Goal: Transaction & Acquisition: Purchase product/service

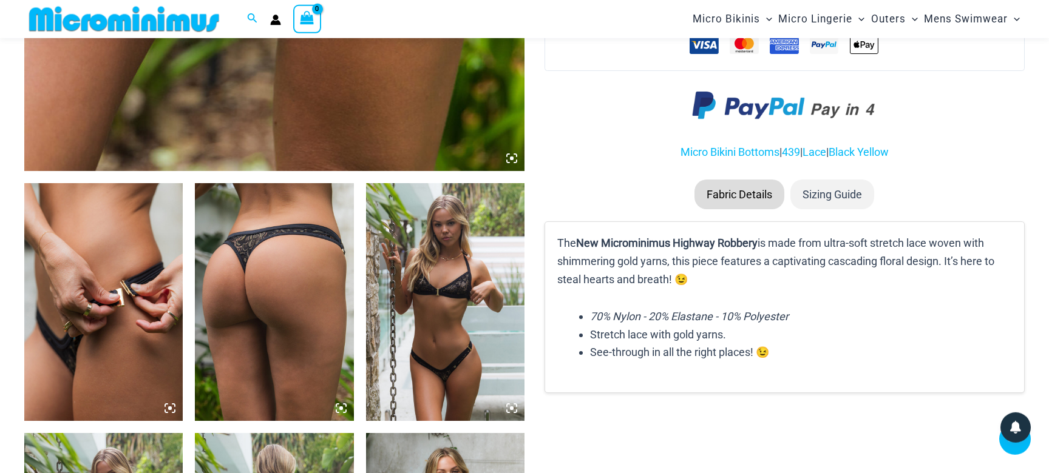
scroll to position [692, 0]
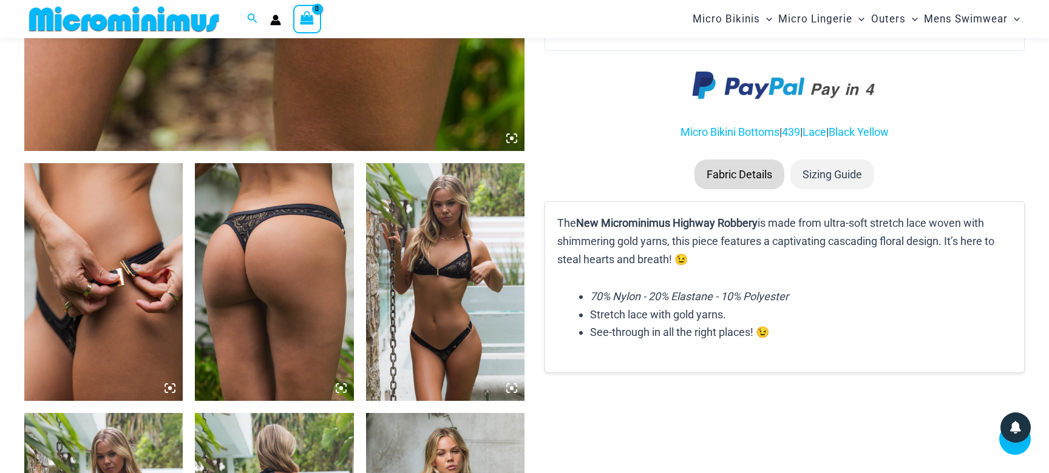
click at [115, 262] on img at bounding box center [103, 282] width 158 height 238
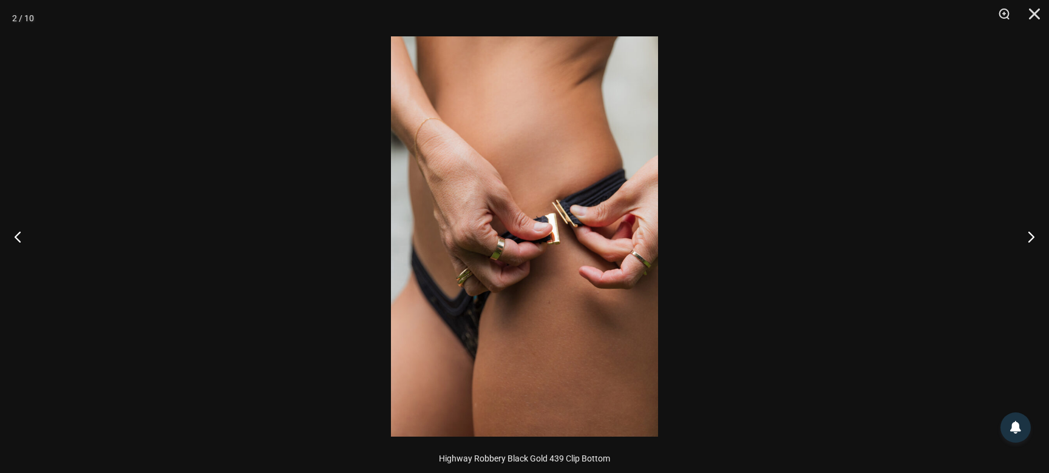
click at [553, 259] on img at bounding box center [524, 236] width 267 height 401
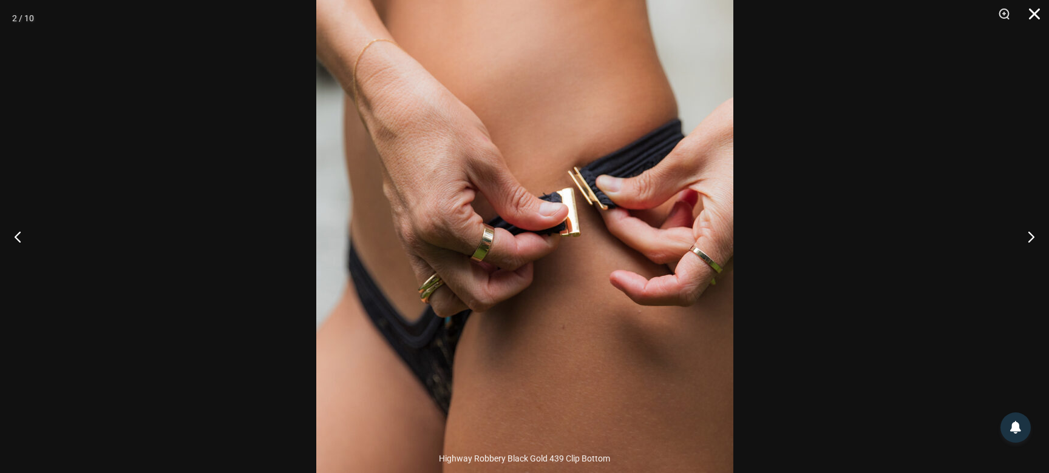
click at [1033, 15] on button "Close" at bounding box center [1030, 18] width 30 height 36
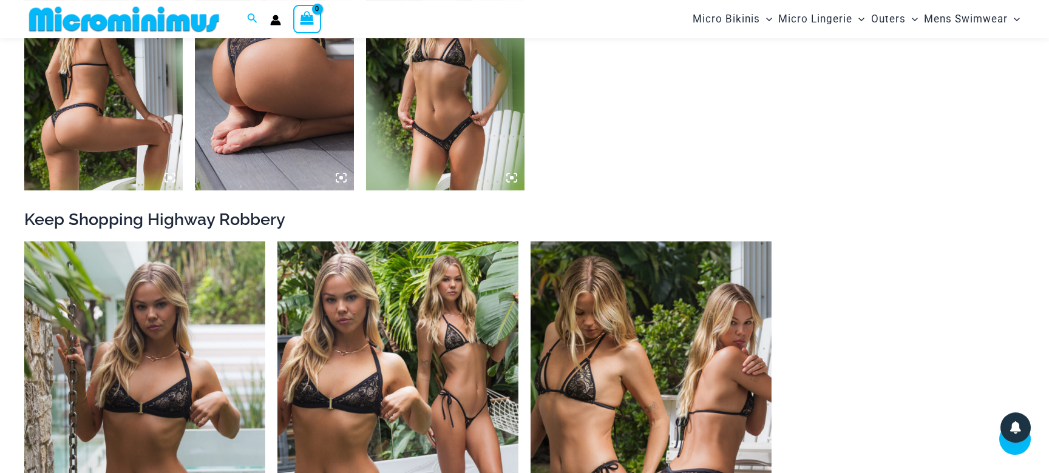
scroll to position [1391, 0]
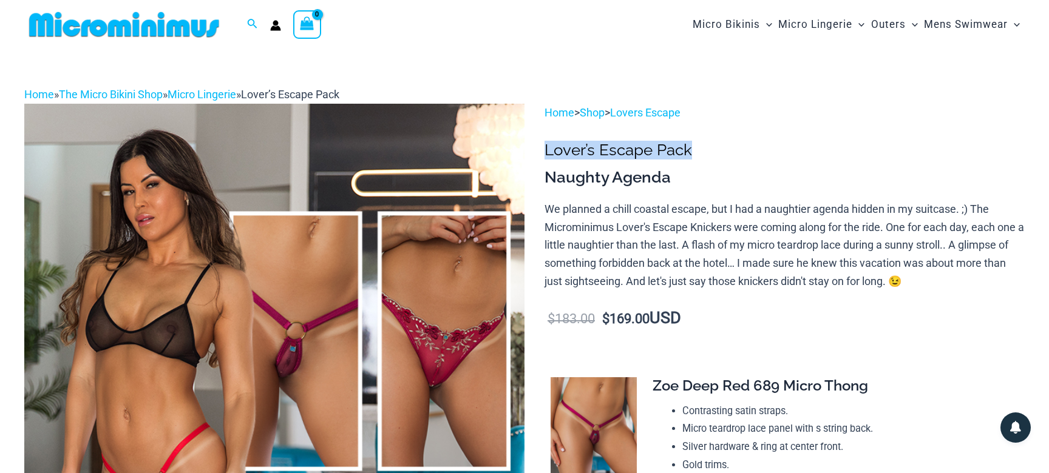
drag, startPoint x: 546, startPoint y: 151, endPoint x: 691, endPoint y: 148, distance: 145.1
click at [691, 148] on h1 "Lover’s Escape Pack" at bounding box center [784, 150] width 480 height 19
copy h1 "Lover’s Escape Pack"
click at [653, 176] on h3 "Naughty Agenda" at bounding box center [784, 178] width 480 height 21
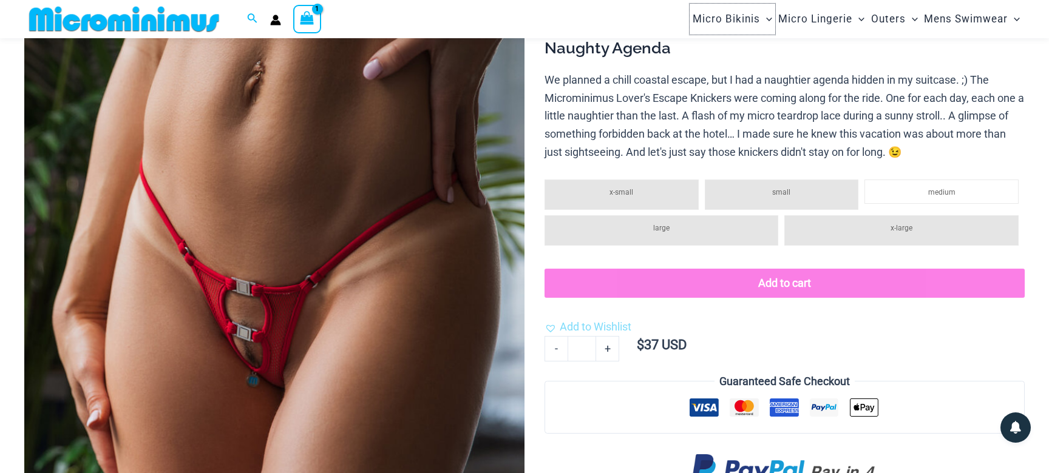
scroll to position [124, 0]
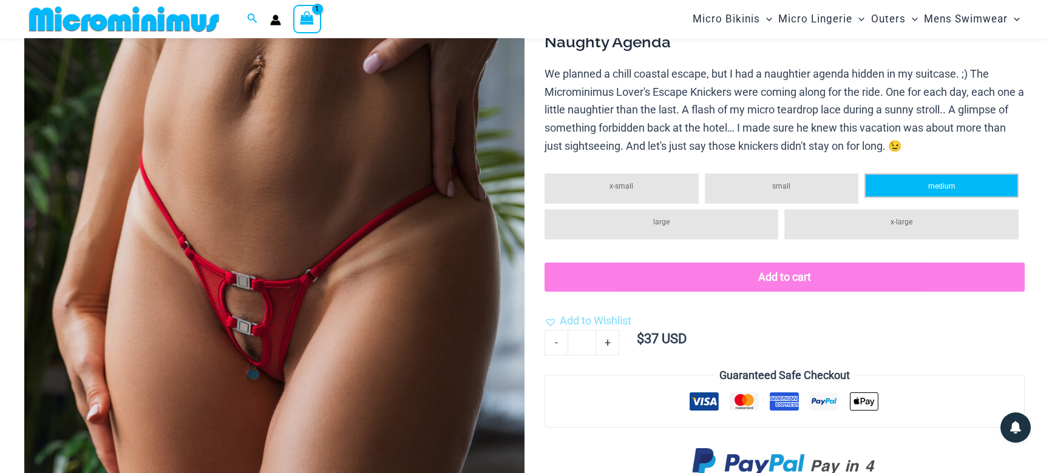
click at [935, 185] on span "medium" at bounding box center [941, 186] width 27 height 8
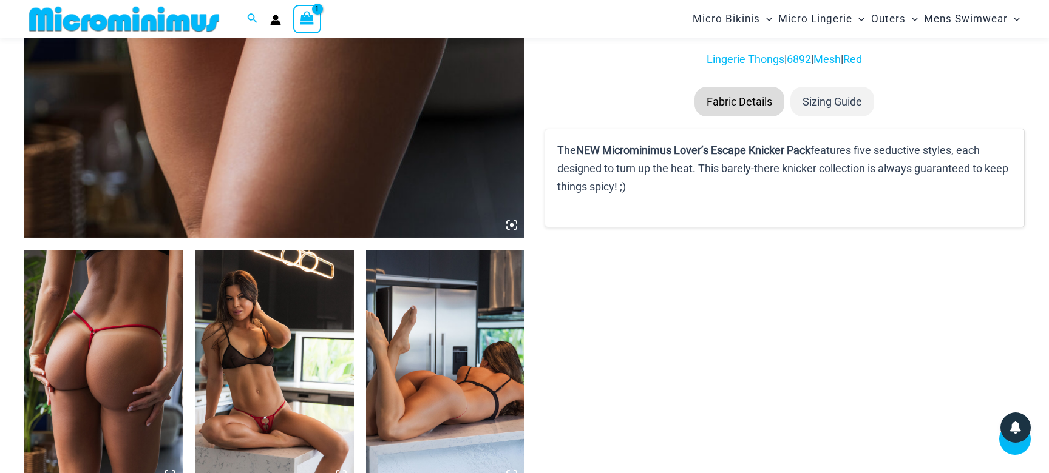
scroll to position [387, 0]
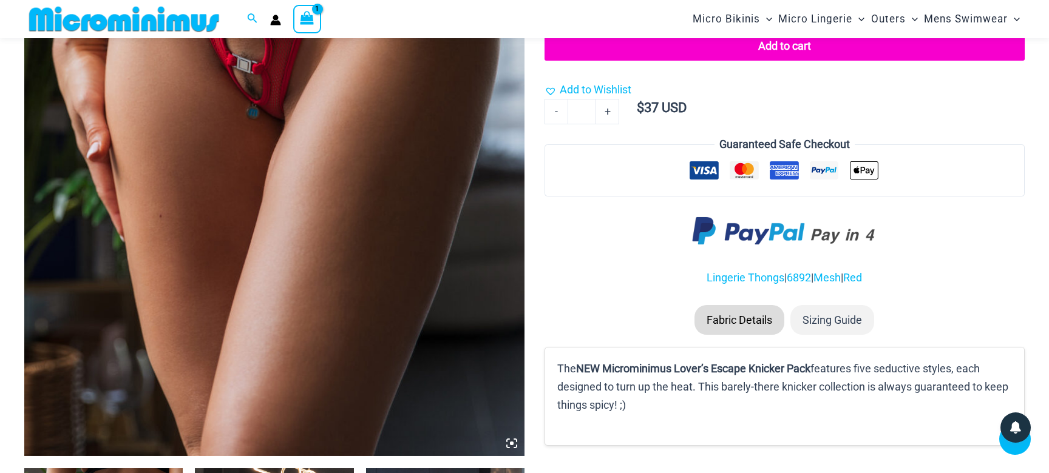
click at [761, 322] on li "Fabric Details" at bounding box center [739, 320] width 90 height 30
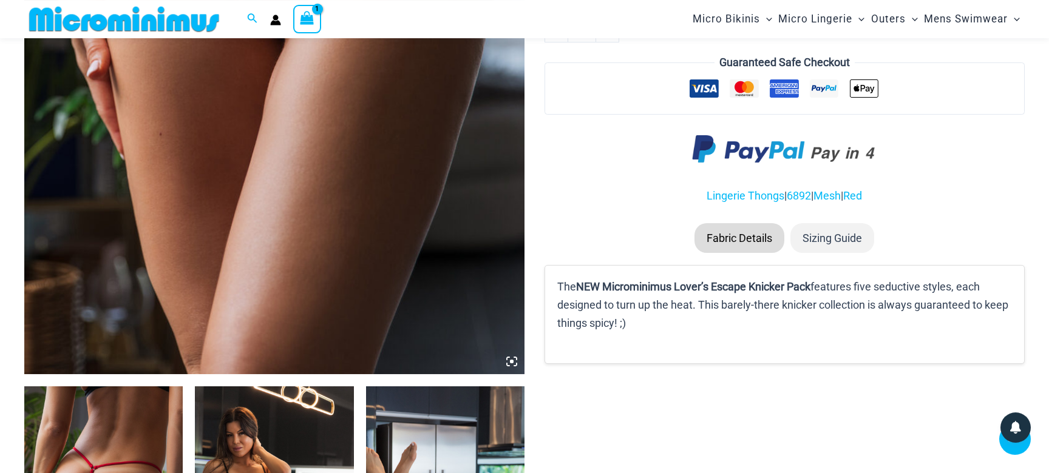
scroll to position [474, 0]
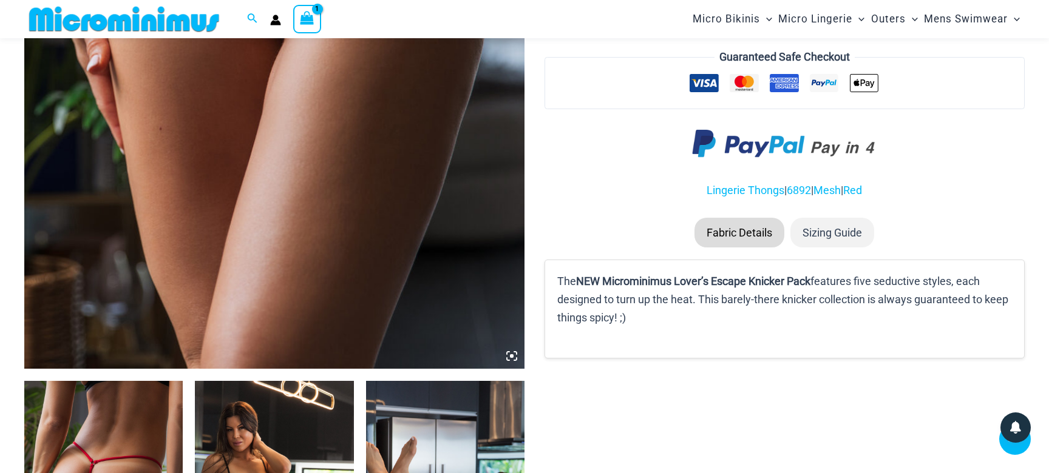
click at [728, 231] on li "Fabric Details" at bounding box center [739, 233] width 90 height 30
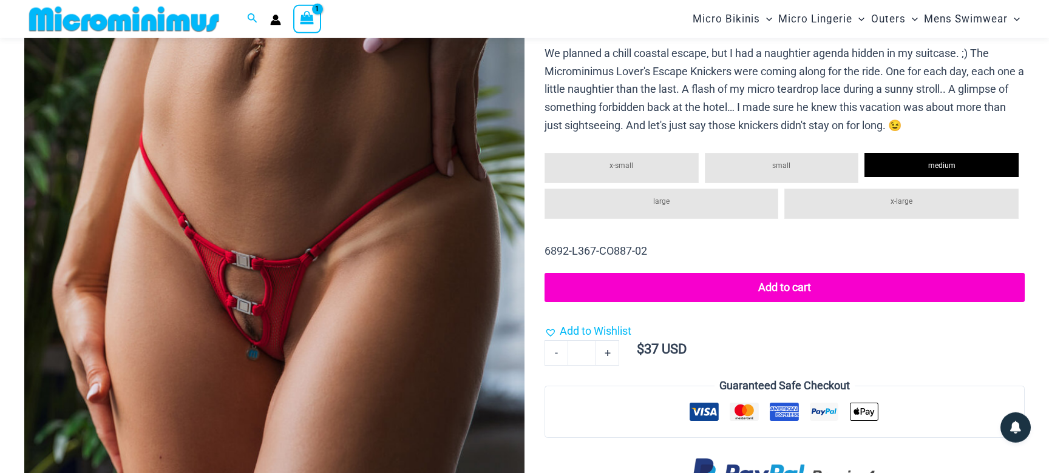
scroll to position [124, 0]
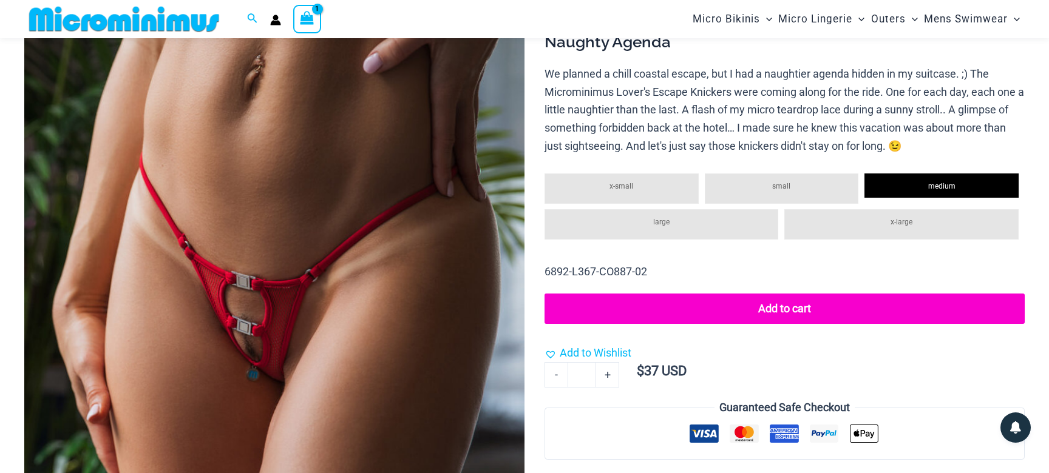
click at [770, 311] on button "Add to cart" at bounding box center [784, 309] width 480 height 30
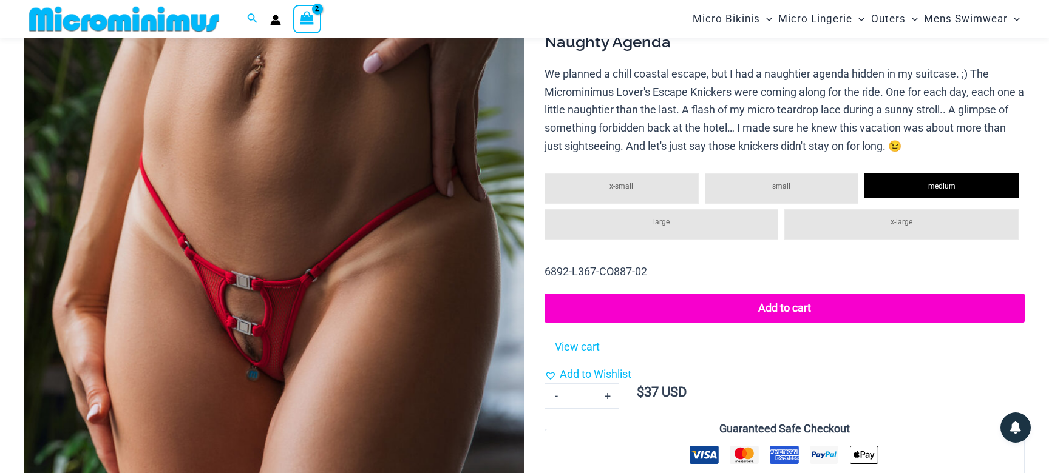
click at [302, 19] on icon "View Shopping Cart, 2 items" at bounding box center [307, 18] width 14 height 14
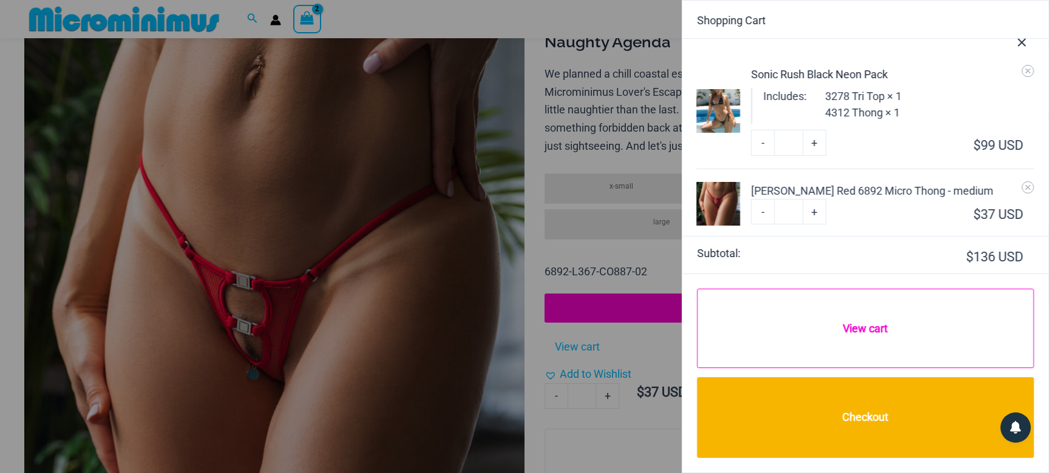
click at [874, 330] on link "View cart" at bounding box center [865, 329] width 337 height 80
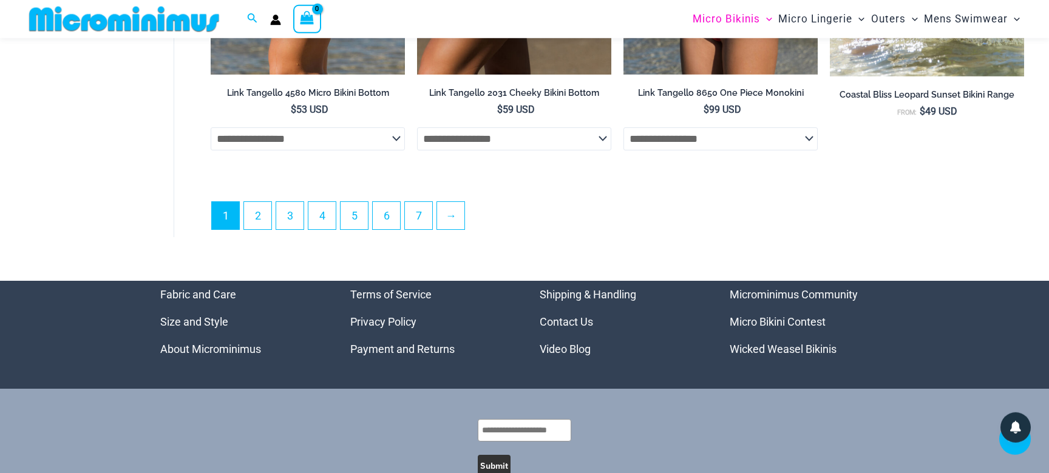
scroll to position [3471, 0]
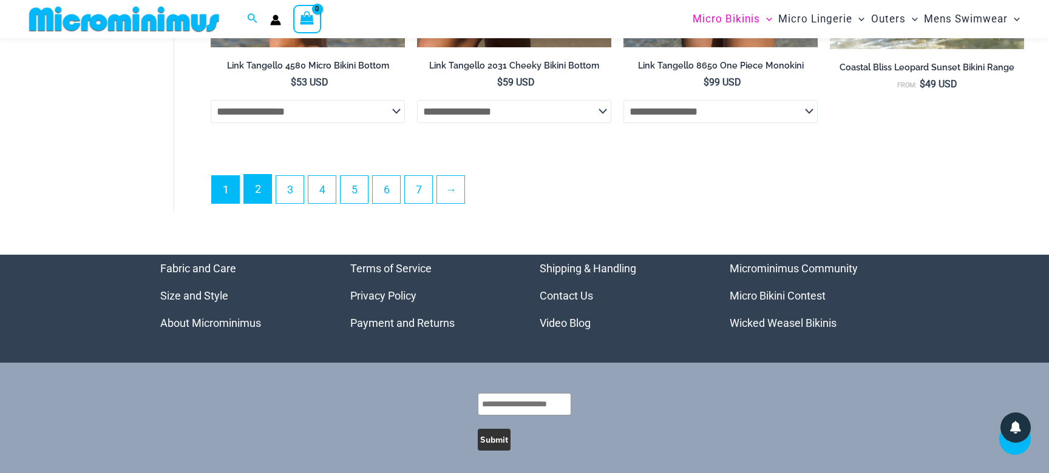
click at [261, 197] on link "2" at bounding box center [257, 189] width 27 height 29
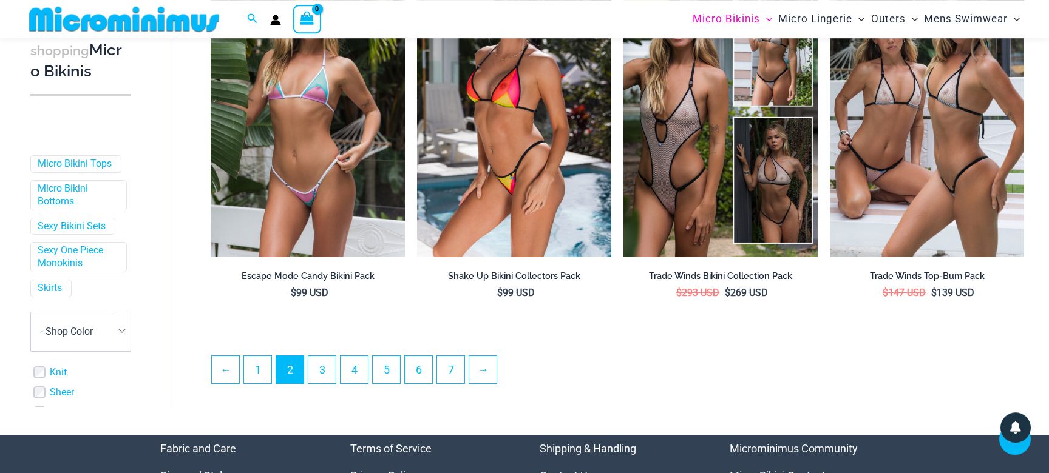
scroll to position [3056, 0]
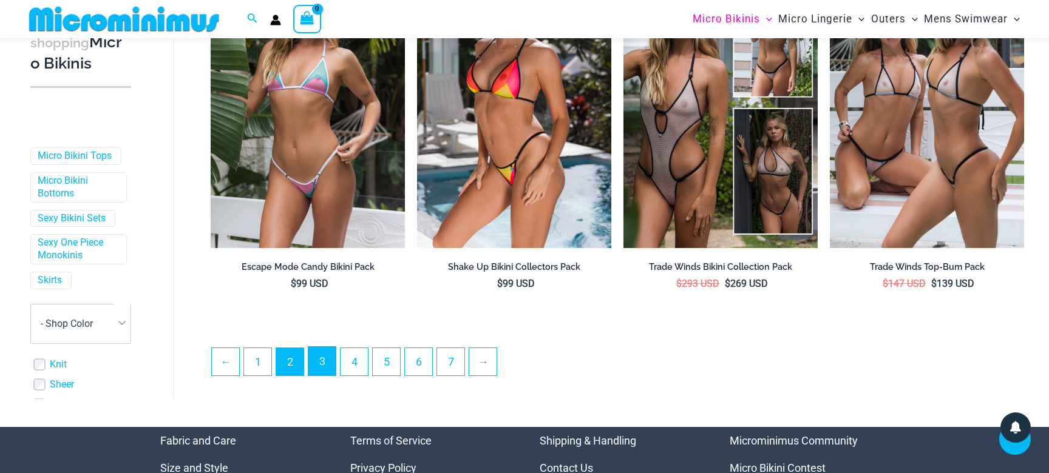
click at [320, 357] on link "3" at bounding box center [321, 361] width 27 height 29
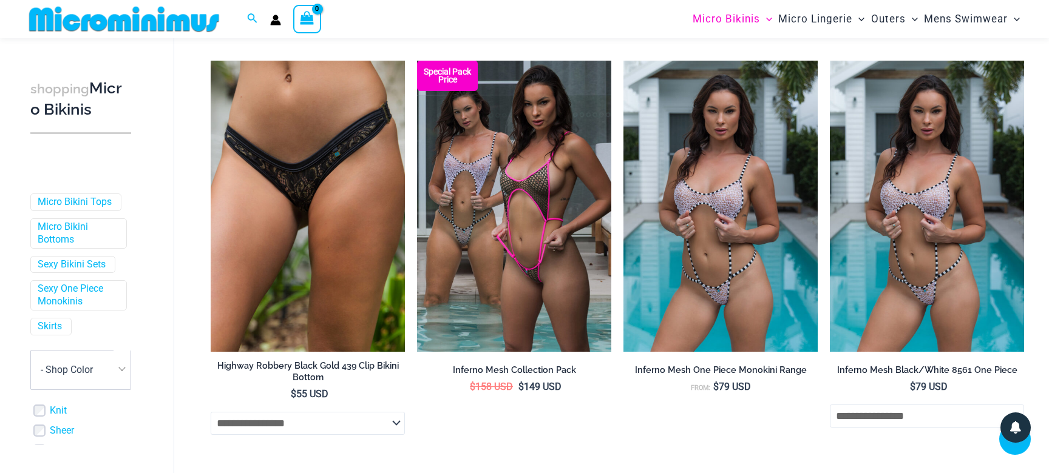
scroll to position [1344, 0]
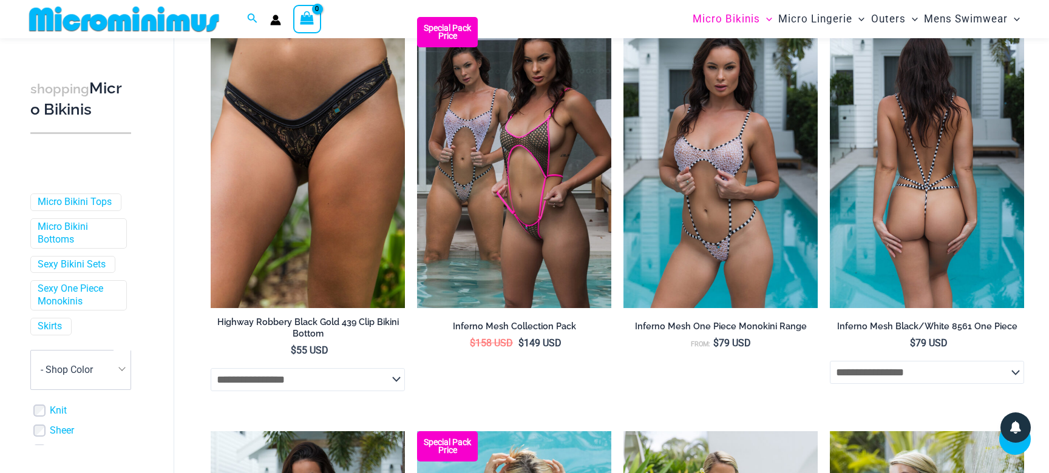
click at [830, 361] on select "**********" at bounding box center [927, 372] width 194 height 23
click at [723, 392] on li "Inferno Mesh One Piece Monokini Range From: $ 79 USD" at bounding box center [720, 210] width 194 height 387
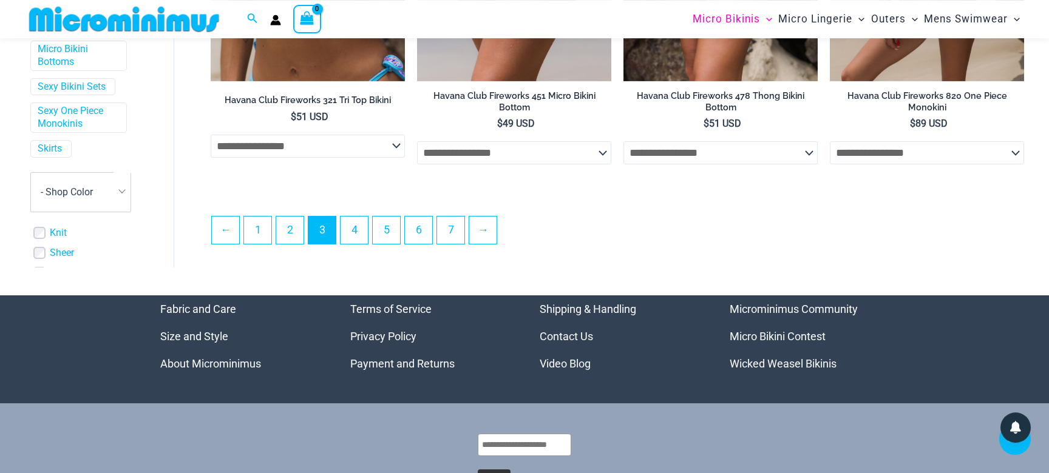
scroll to position [3223, 0]
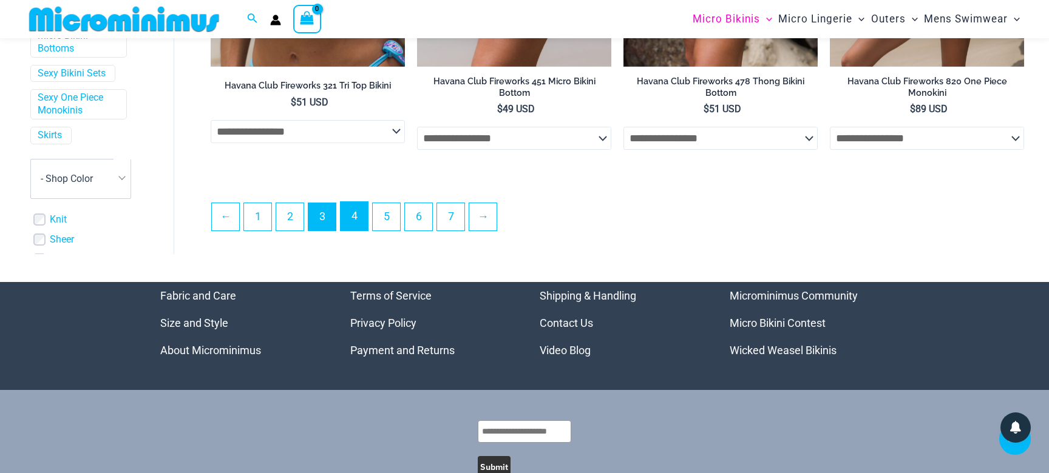
click at [353, 228] on link "4" at bounding box center [354, 216] width 27 height 29
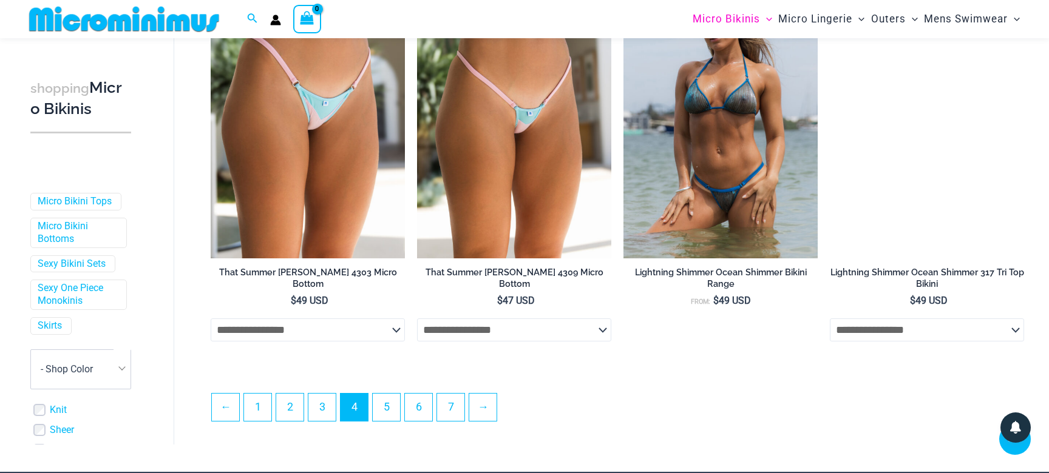
scroll to position [3034, 0]
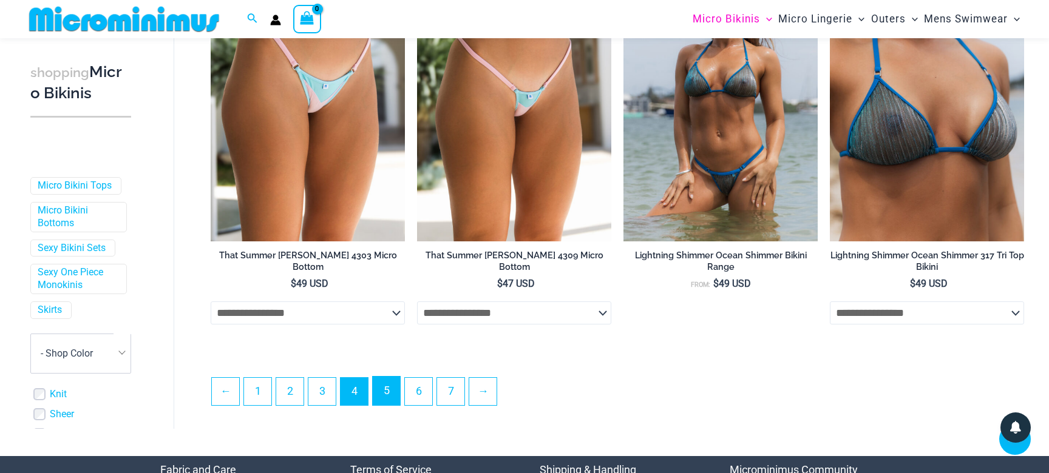
click at [385, 405] on link "5" at bounding box center [386, 391] width 27 height 29
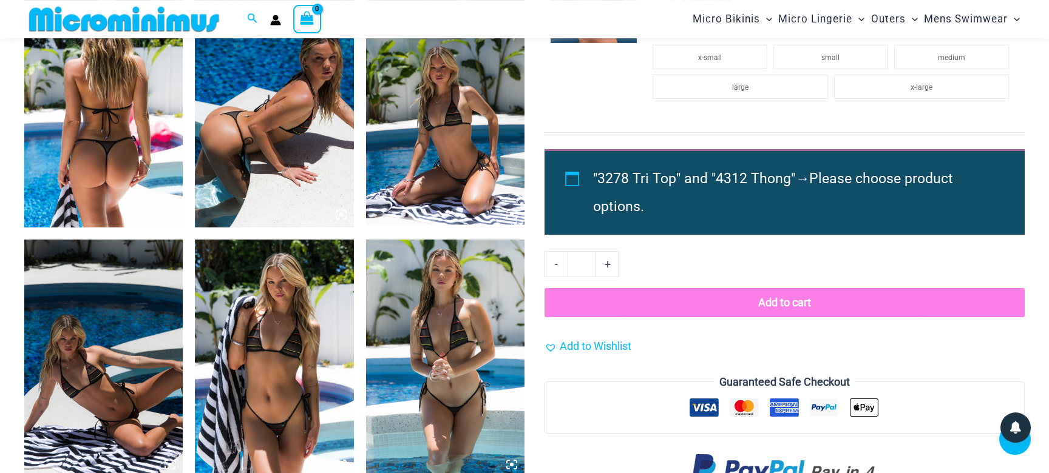
scroll to position [865, 0]
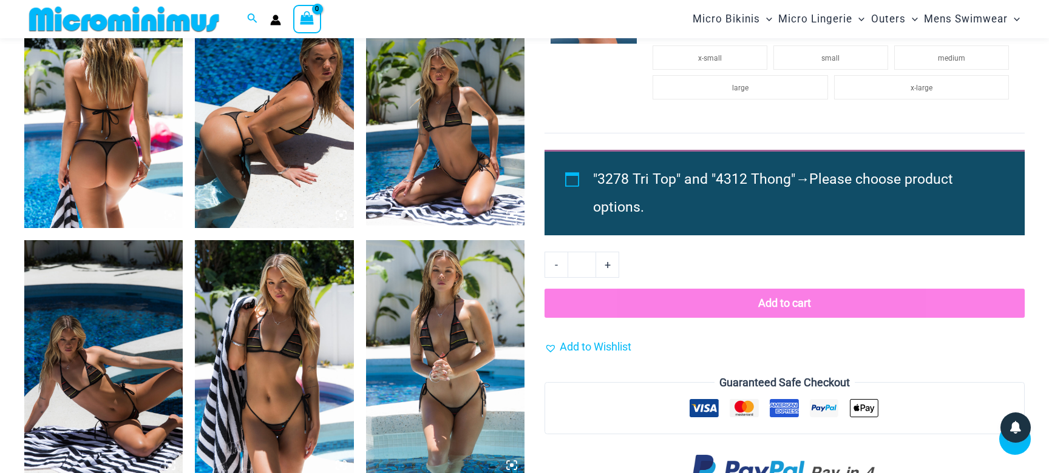
click at [112, 152] on img at bounding box center [103, 109] width 158 height 238
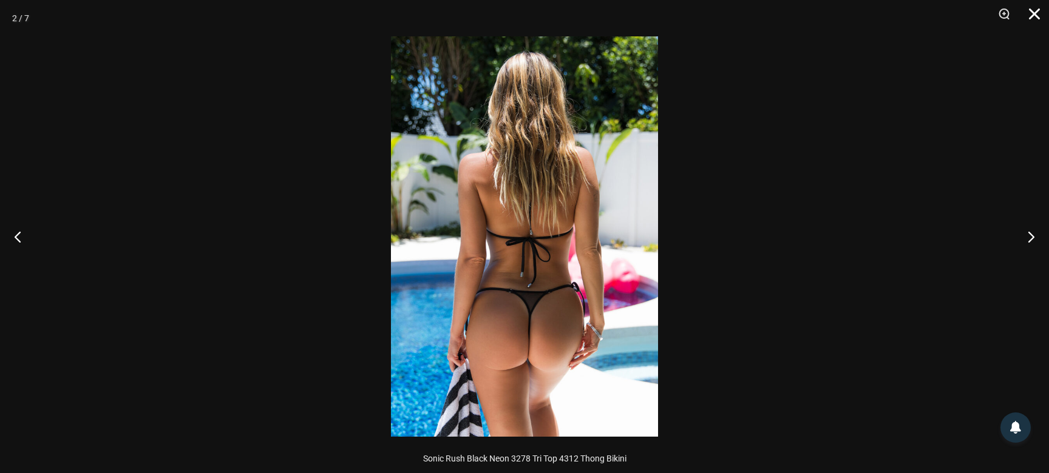
click at [1029, 13] on button "Close" at bounding box center [1030, 18] width 30 height 36
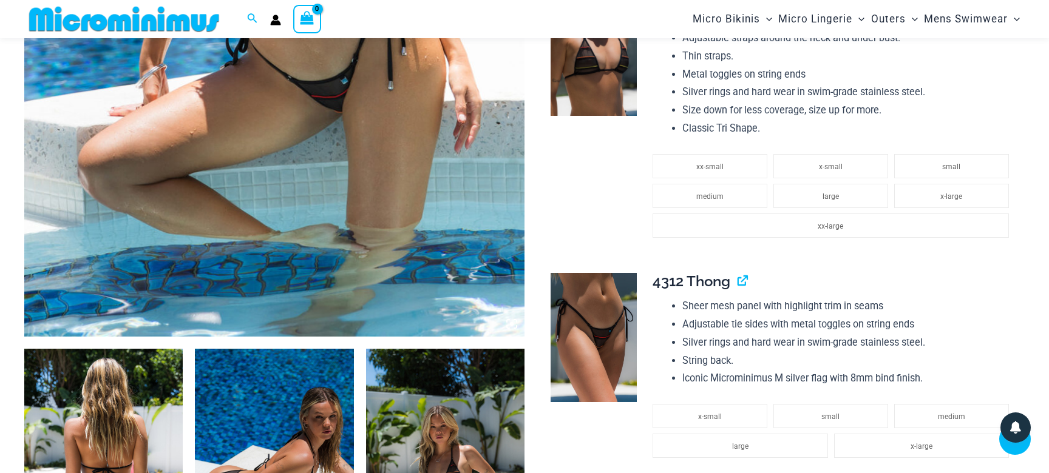
scroll to position [428, 0]
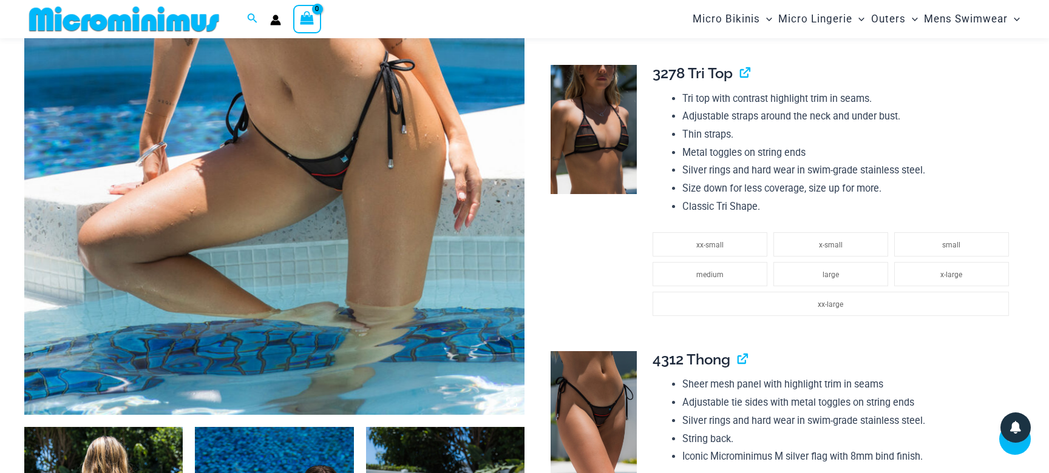
click at [604, 144] on img at bounding box center [594, 129] width 86 height 129
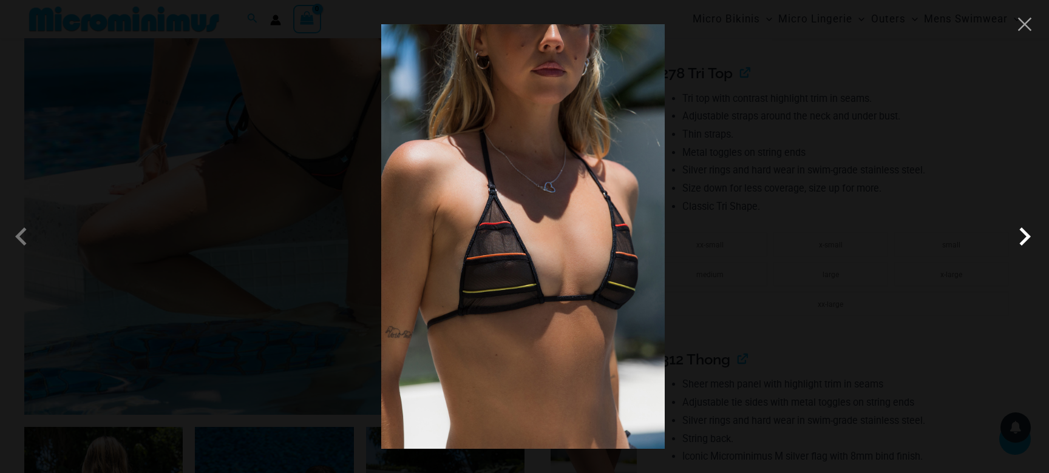
click at [1026, 236] on span at bounding box center [1024, 237] width 36 height 36
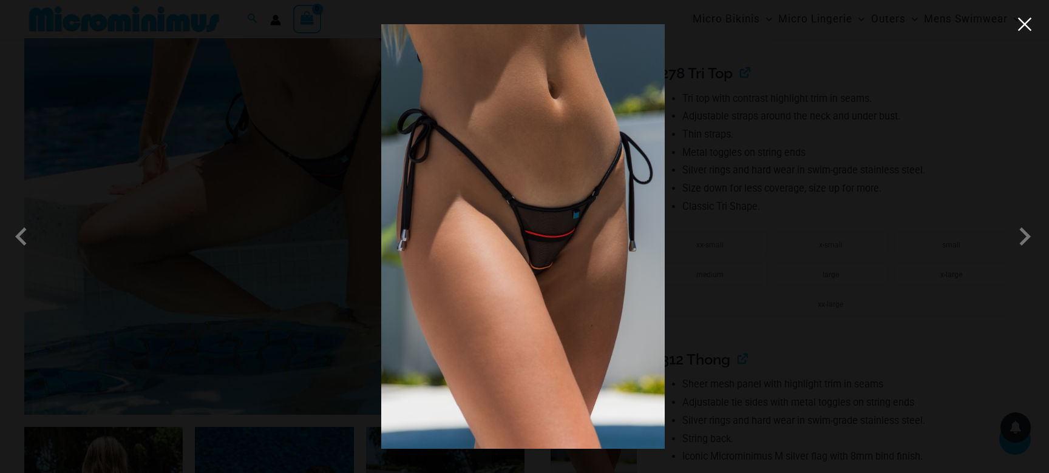
click at [1026, 24] on button "Close" at bounding box center [1024, 24] width 18 height 18
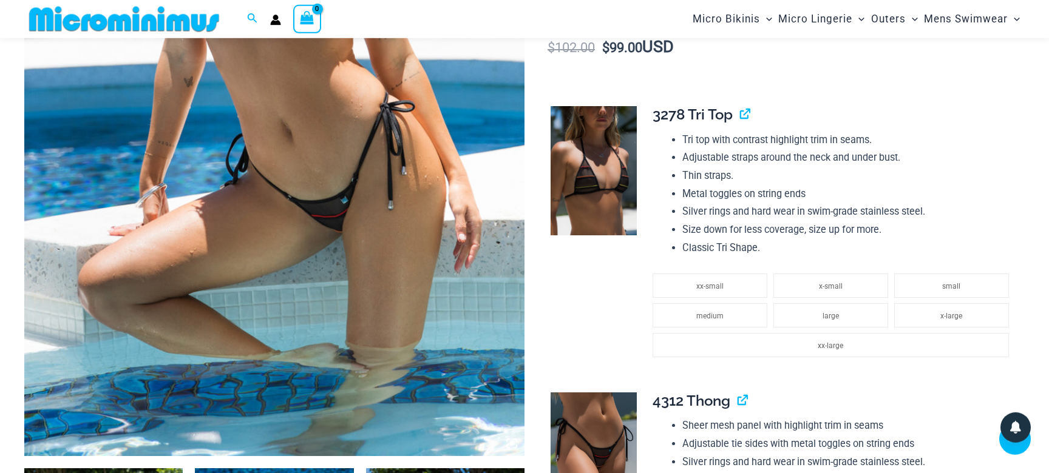
scroll to position [384, 0]
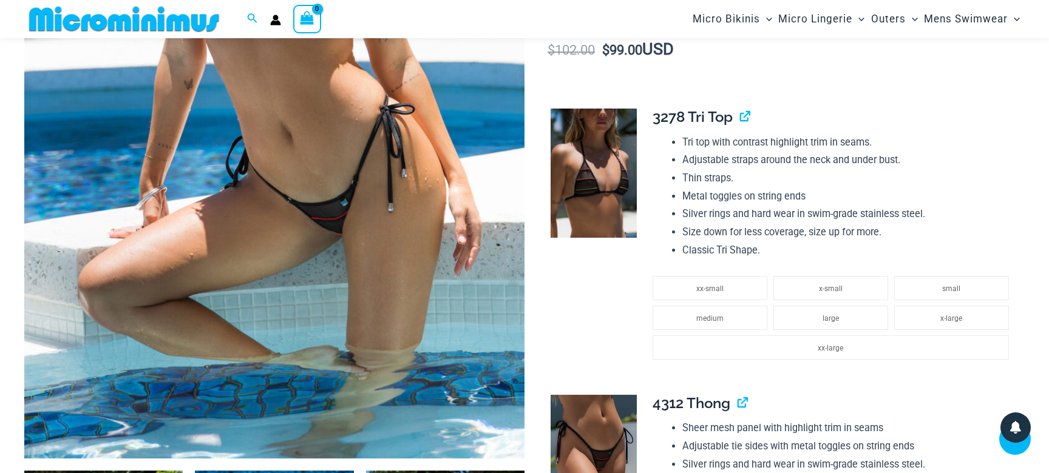
click at [286, 183] on img at bounding box center [274, 84] width 500 height 750
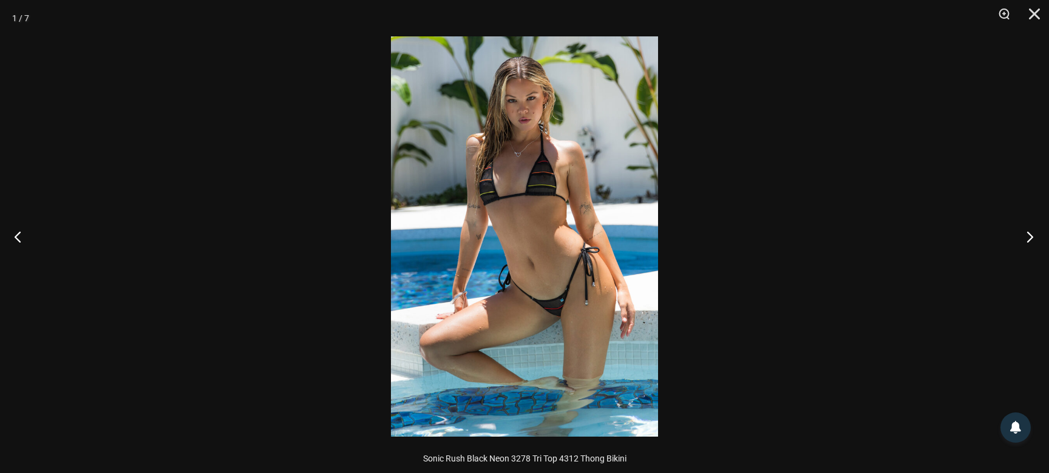
click at [1029, 237] on button "Next" at bounding box center [1026, 236] width 46 height 61
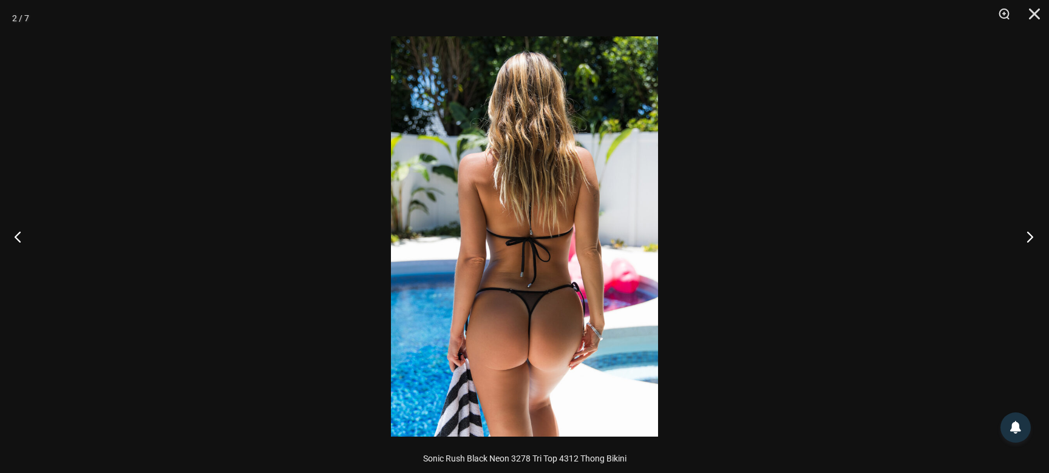
click at [1029, 237] on button "Next" at bounding box center [1026, 236] width 46 height 61
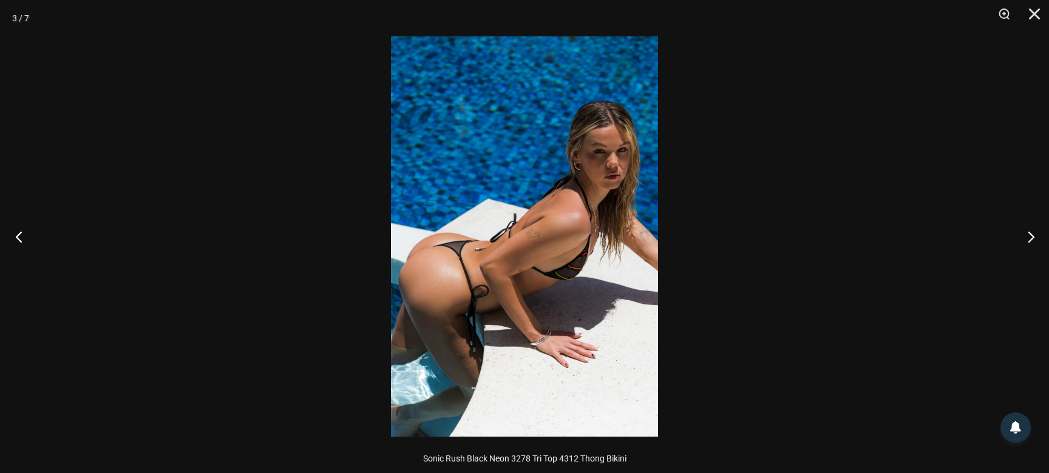
click at [21, 238] on button "Previous" at bounding box center [23, 236] width 46 height 61
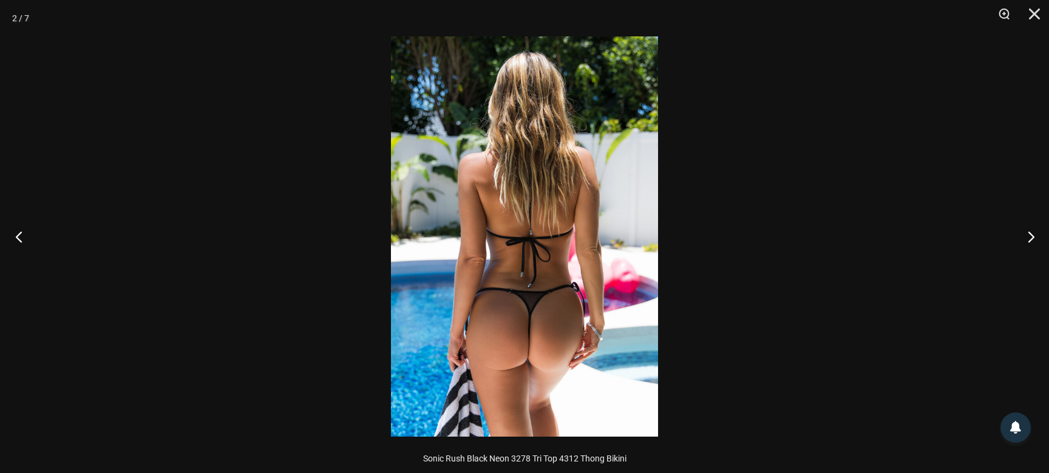
click at [19, 237] on button "Previous" at bounding box center [23, 236] width 46 height 61
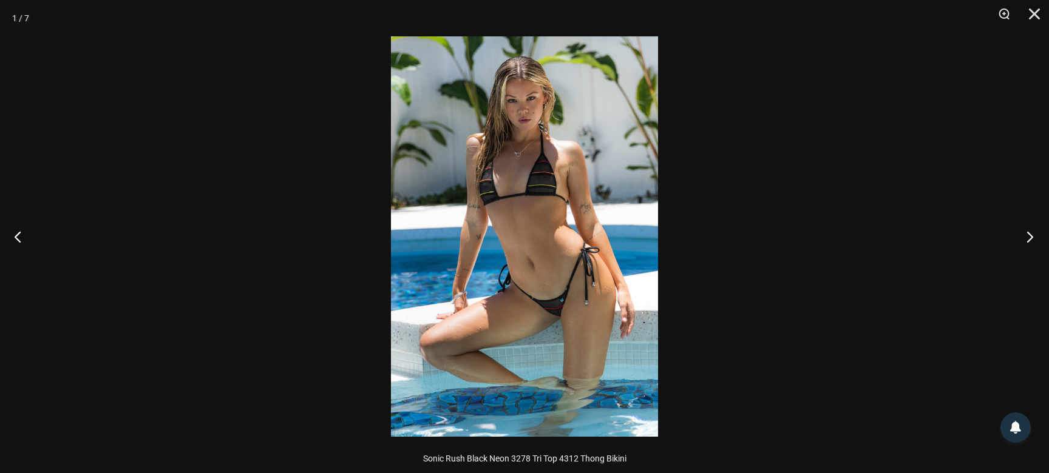
click at [1028, 235] on button "Next" at bounding box center [1026, 236] width 46 height 61
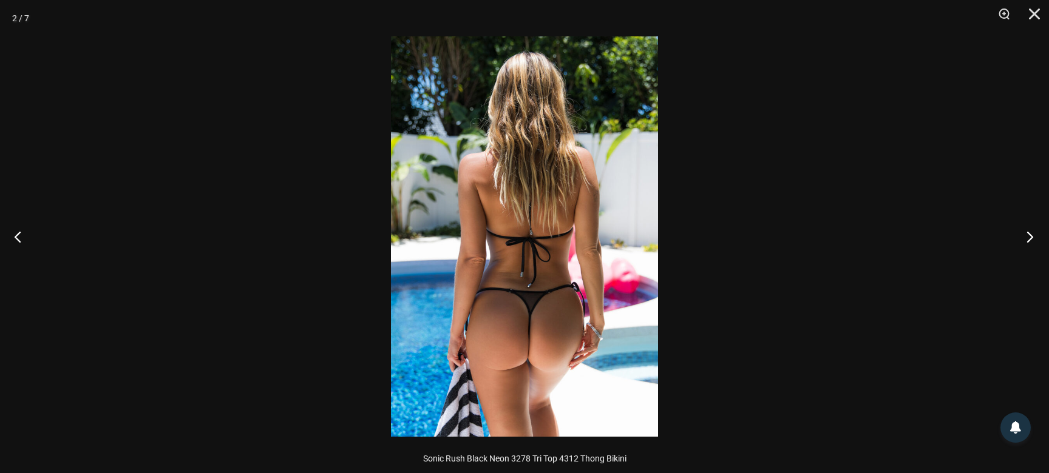
click at [1029, 235] on button "Next" at bounding box center [1026, 236] width 46 height 61
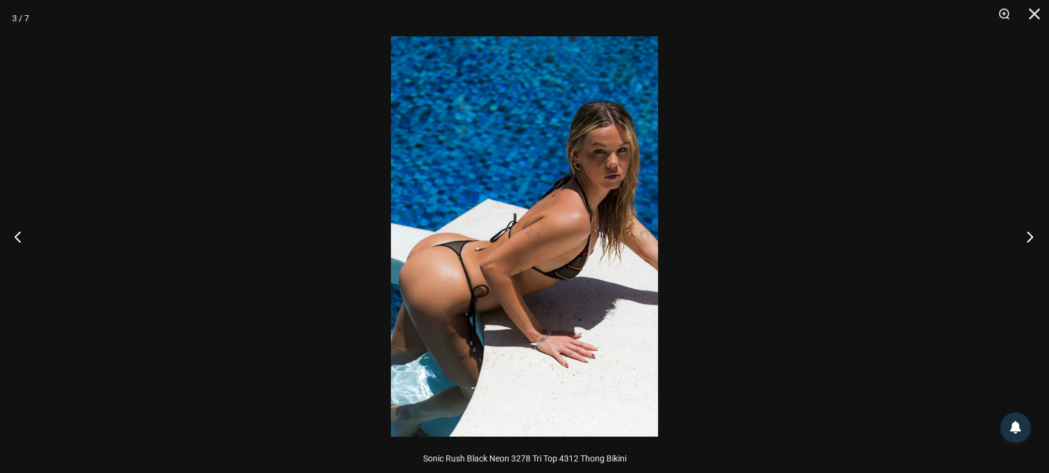
click at [1029, 235] on button "Next" at bounding box center [1026, 236] width 46 height 61
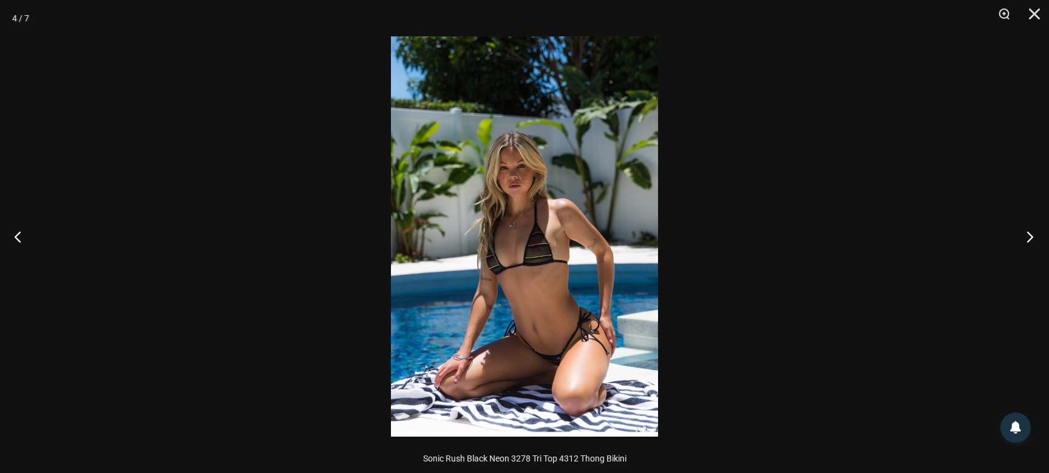
click at [1029, 235] on button "Next" at bounding box center [1026, 236] width 46 height 61
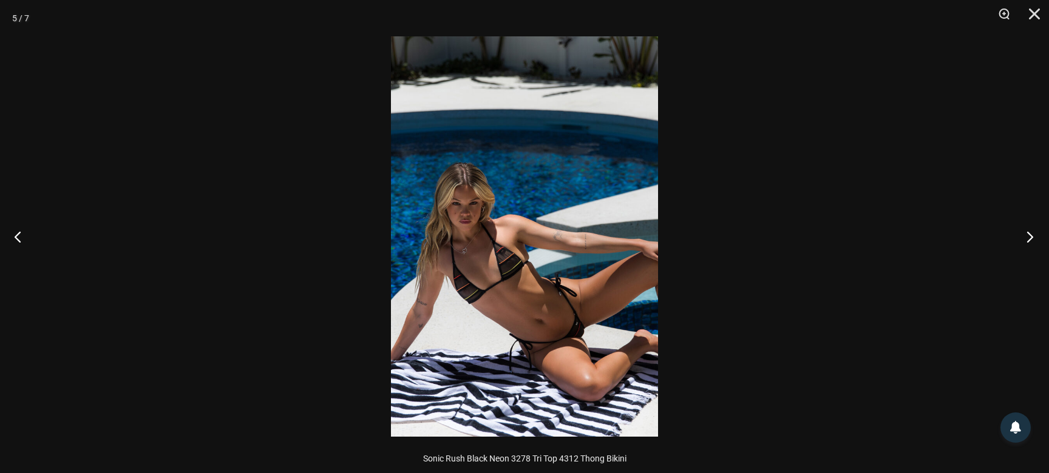
click at [1029, 235] on button "Next" at bounding box center [1026, 236] width 46 height 61
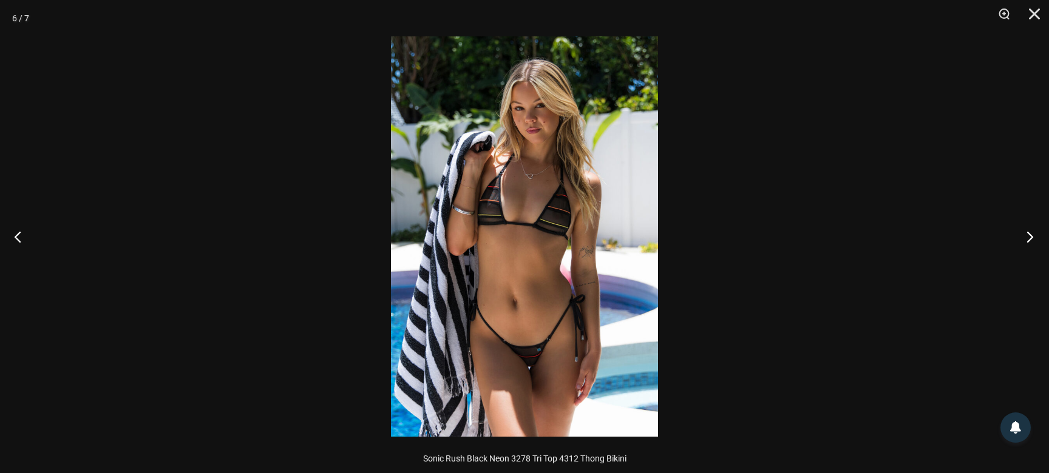
click at [1029, 235] on button "Next" at bounding box center [1026, 236] width 46 height 61
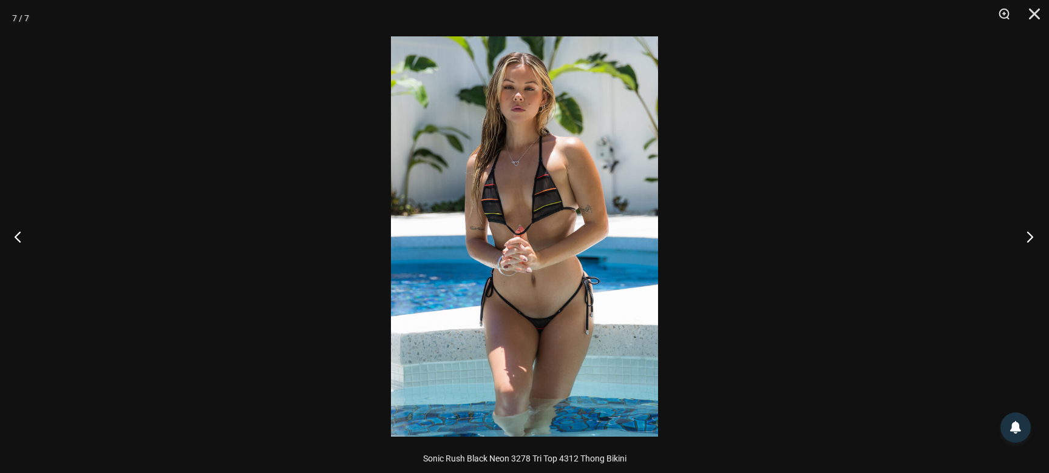
click at [1029, 235] on button "Next" at bounding box center [1026, 236] width 46 height 61
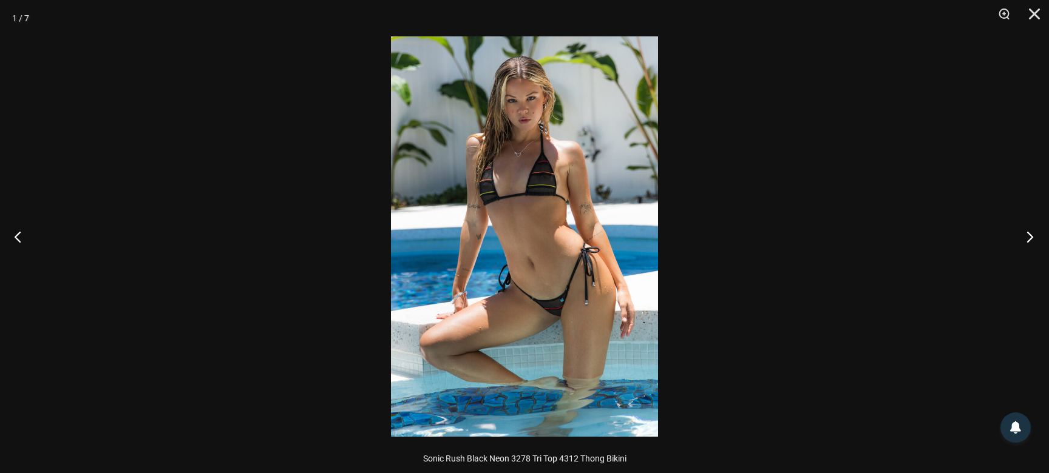
click at [1029, 235] on button "Next" at bounding box center [1026, 236] width 46 height 61
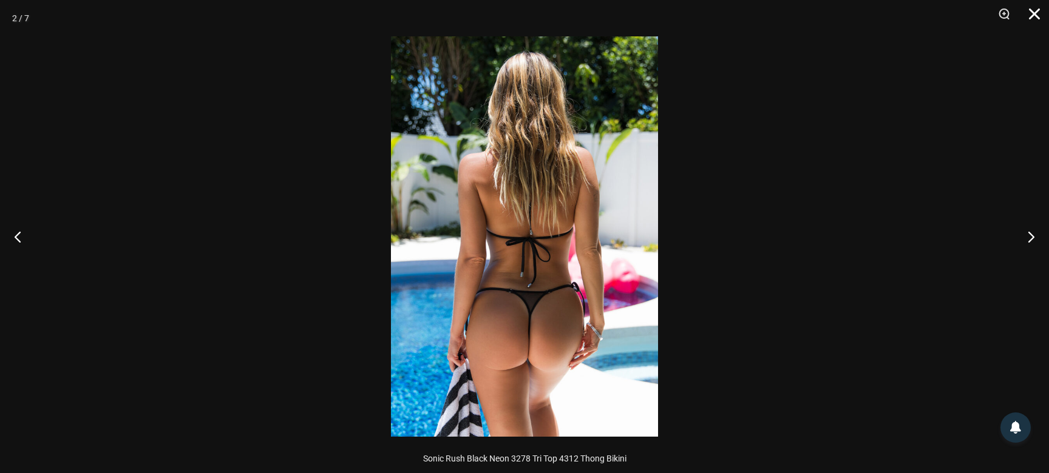
click at [1032, 13] on button "Close" at bounding box center [1030, 18] width 30 height 36
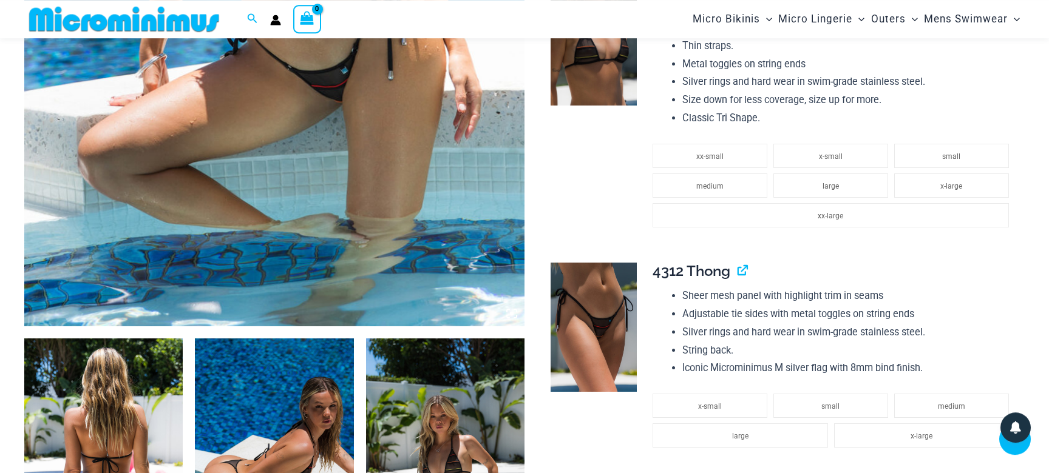
scroll to position [559, 0]
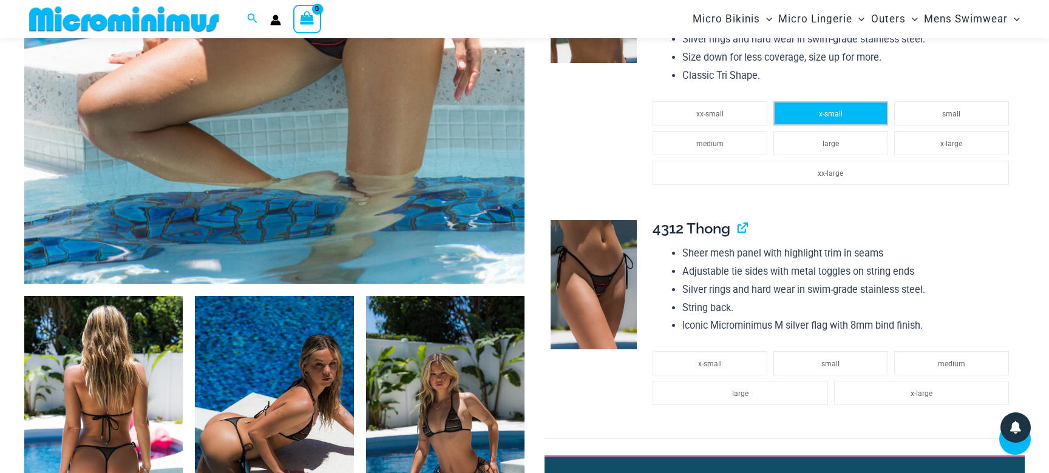
click at [824, 117] on span "x-small" at bounding box center [831, 114] width 24 height 8
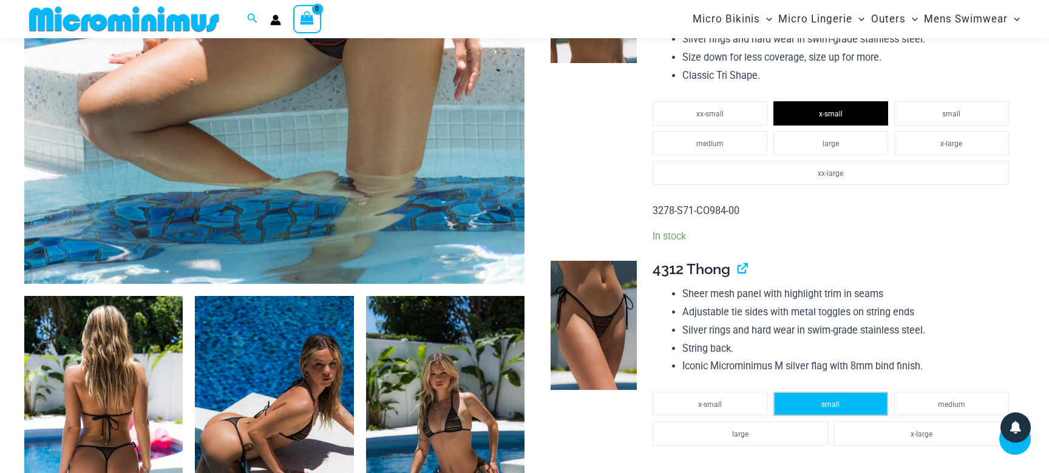
click at [832, 406] on li "small" at bounding box center [830, 404] width 115 height 24
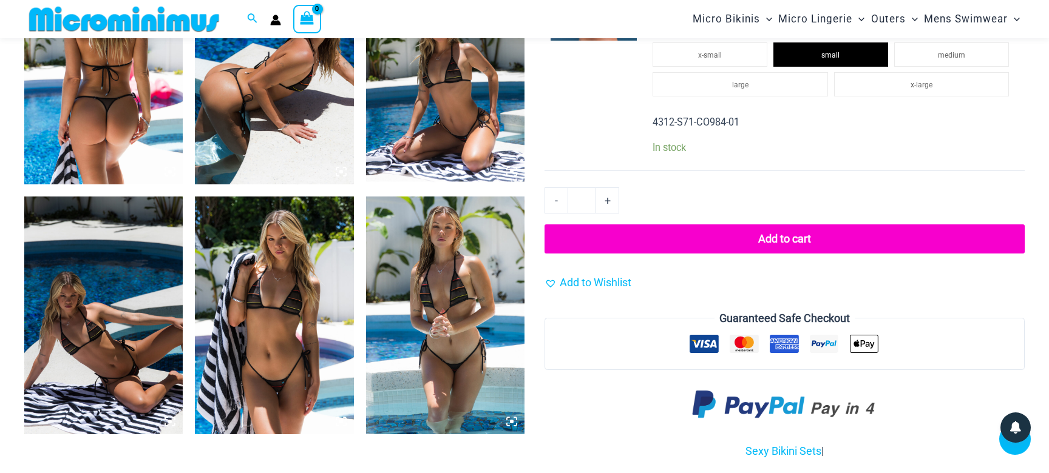
scroll to position [952, 0]
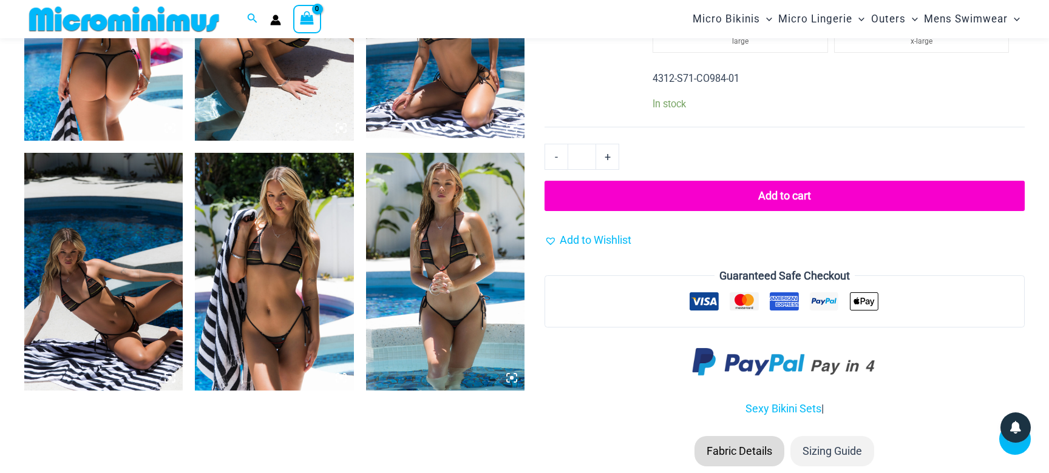
click at [776, 204] on button "Add to cart" at bounding box center [784, 196] width 480 height 30
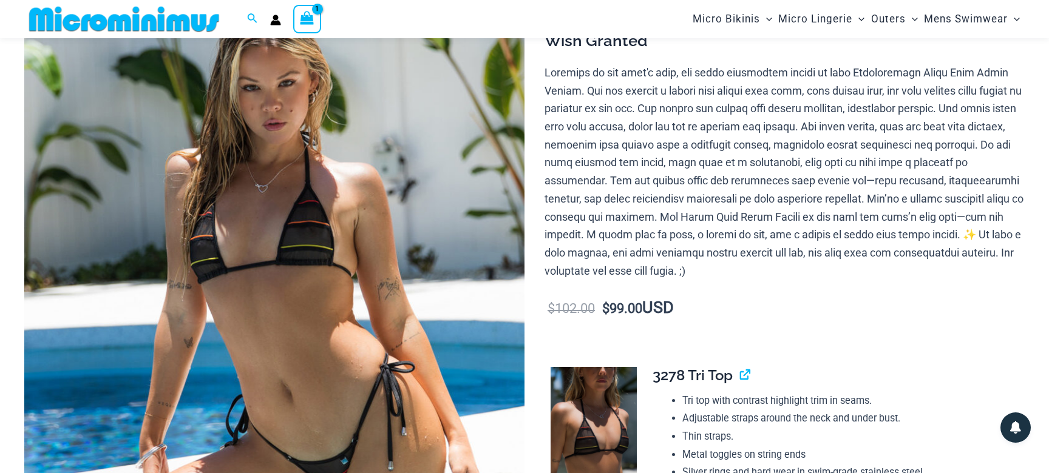
scroll to position [0, 0]
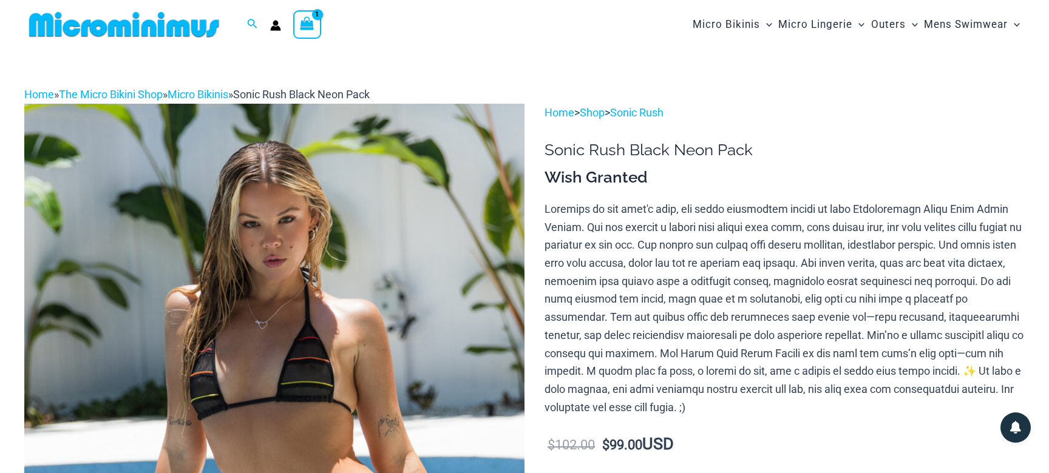
click at [305, 24] on icon "View Shopping Cart, 1 items" at bounding box center [307, 23] width 14 height 14
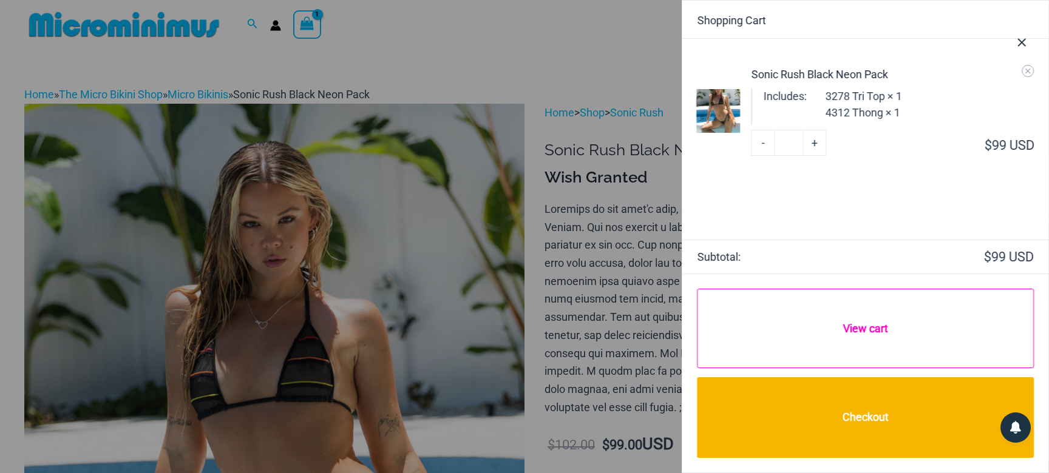
click at [864, 333] on link "View cart" at bounding box center [865, 329] width 337 height 80
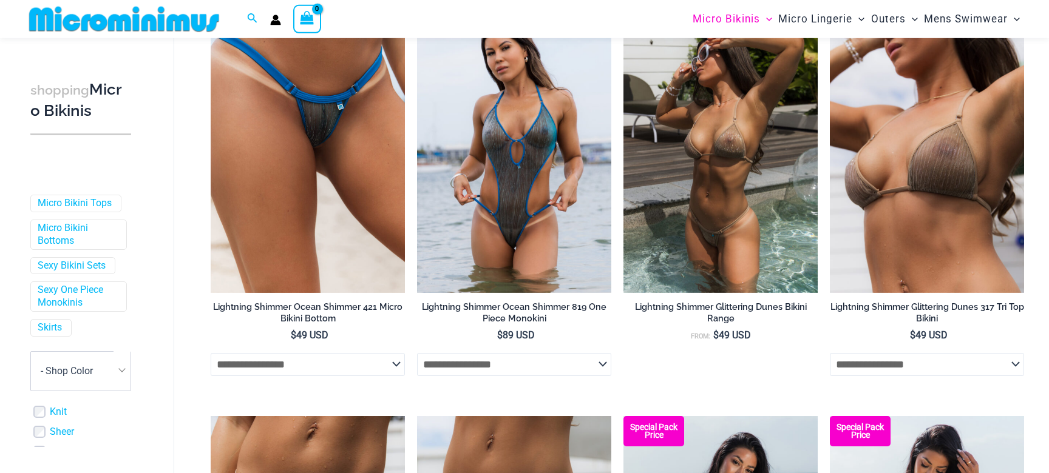
scroll to position [130, 0]
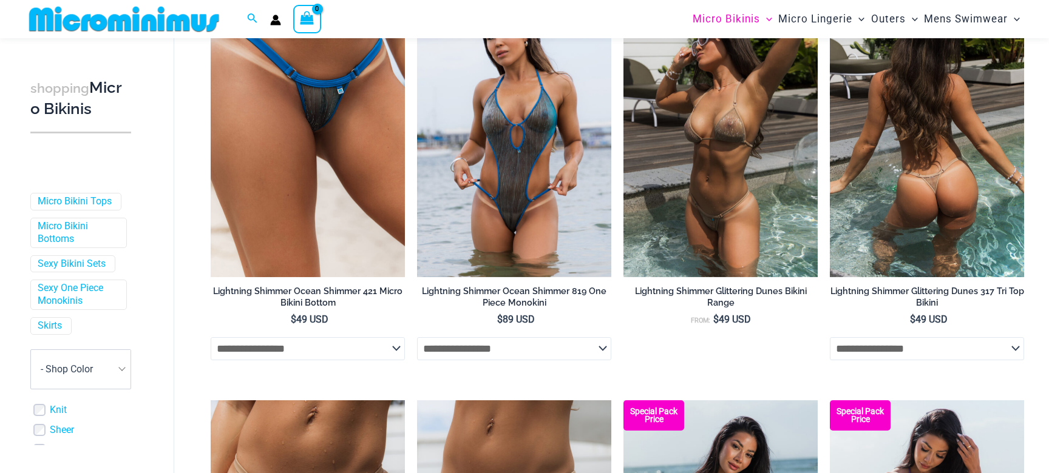
click at [830, 337] on select "**********" at bounding box center [927, 348] width 194 height 23
click at [794, 354] on li "Lightning Shimmer Glittering Dunes Bikini Range From: $ 49 USD" at bounding box center [720, 179] width 194 height 387
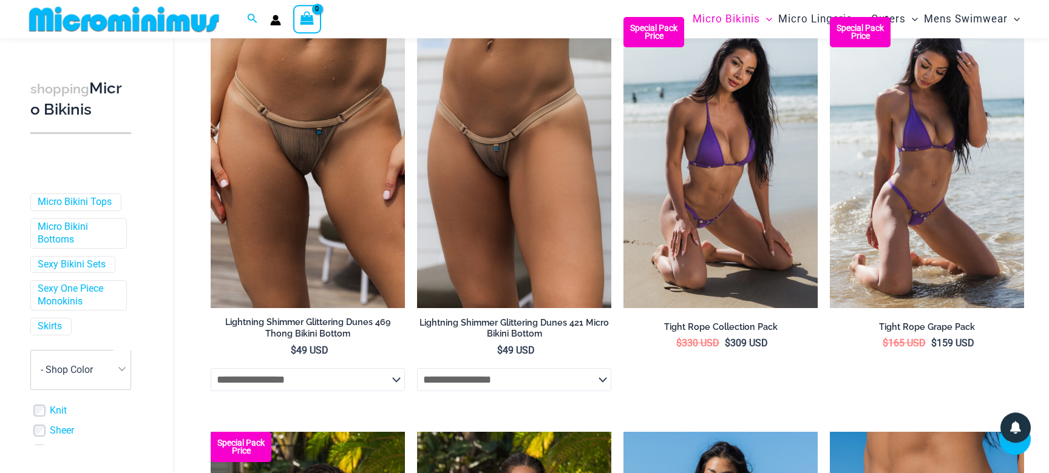
scroll to position [568, 0]
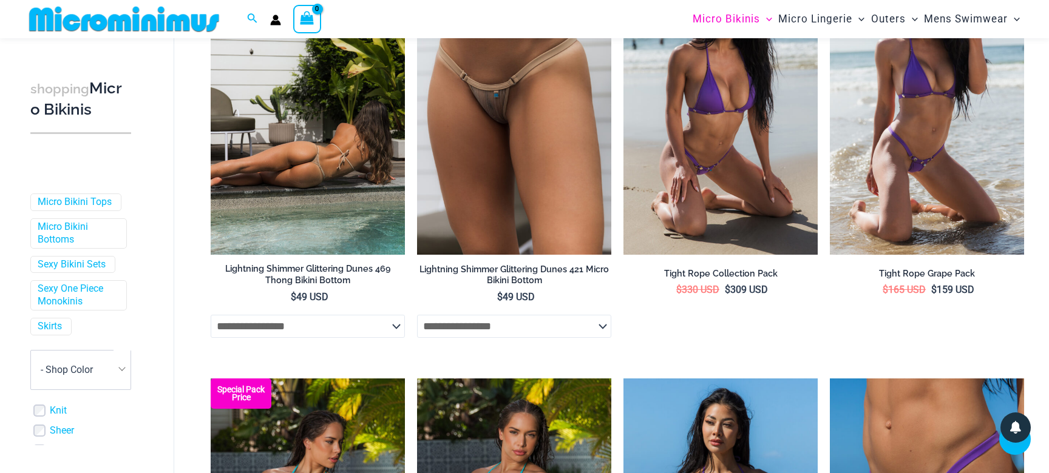
click at [211, 315] on select "**********" at bounding box center [308, 326] width 194 height 23
click at [395, 325] on select "**********" at bounding box center [308, 326] width 194 height 23
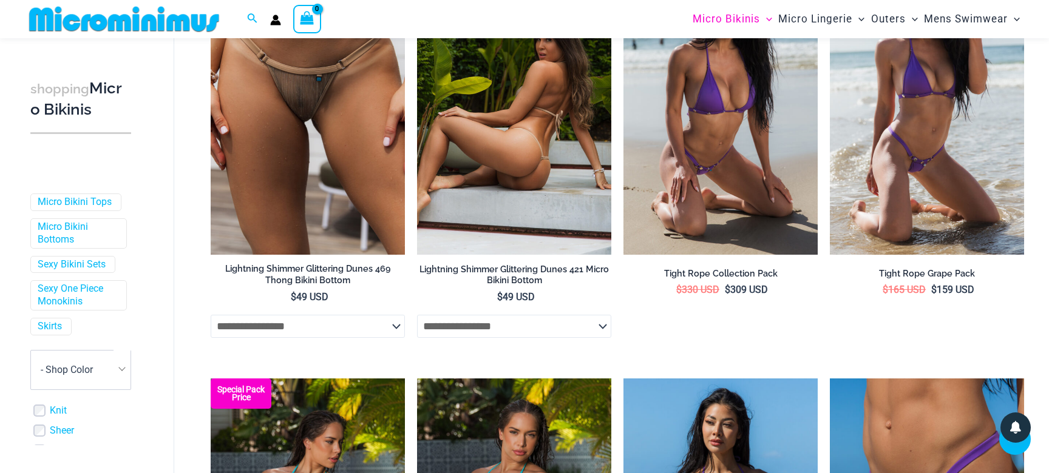
click at [417, 315] on select "**********" at bounding box center [514, 326] width 194 height 23
click at [602, 328] on select "**********" at bounding box center [514, 326] width 194 height 23
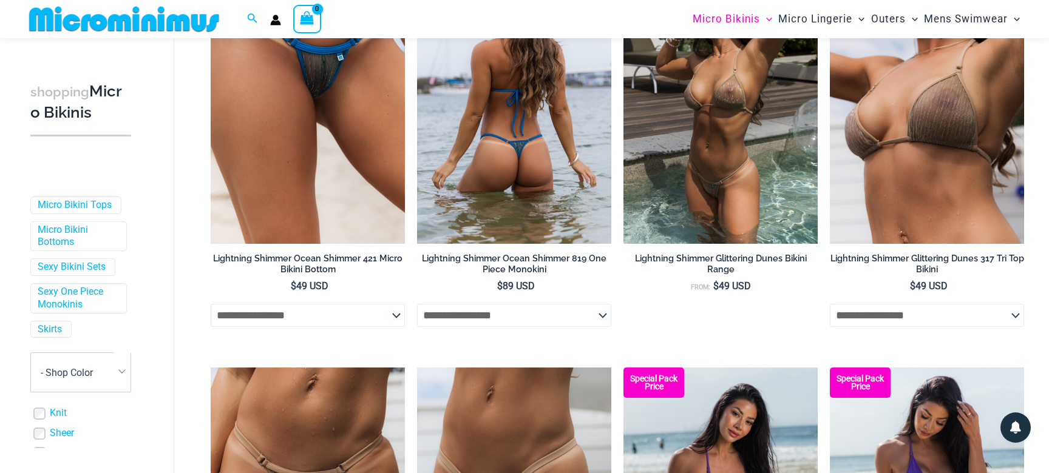
scroll to position [166, 0]
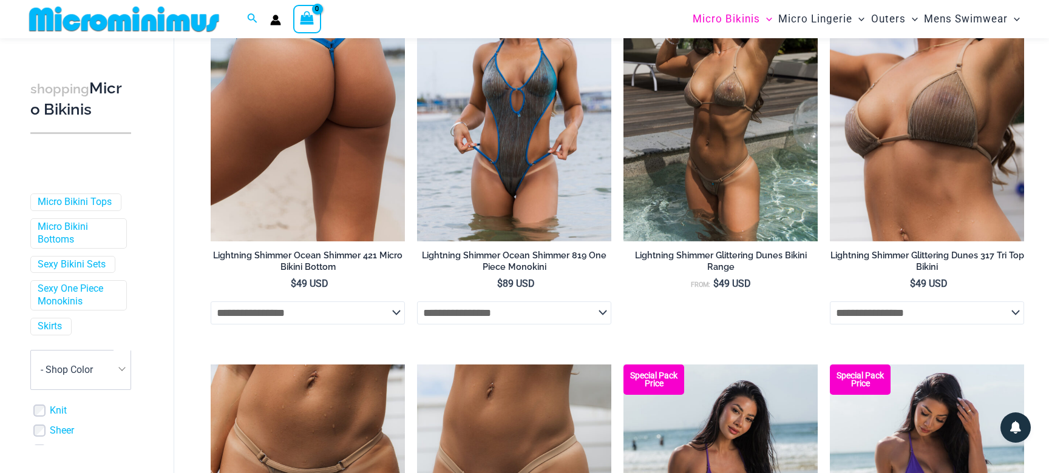
click at [211, 302] on select "**********" at bounding box center [308, 313] width 194 height 23
click at [314, 312] on select "**********" at bounding box center [308, 313] width 194 height 23
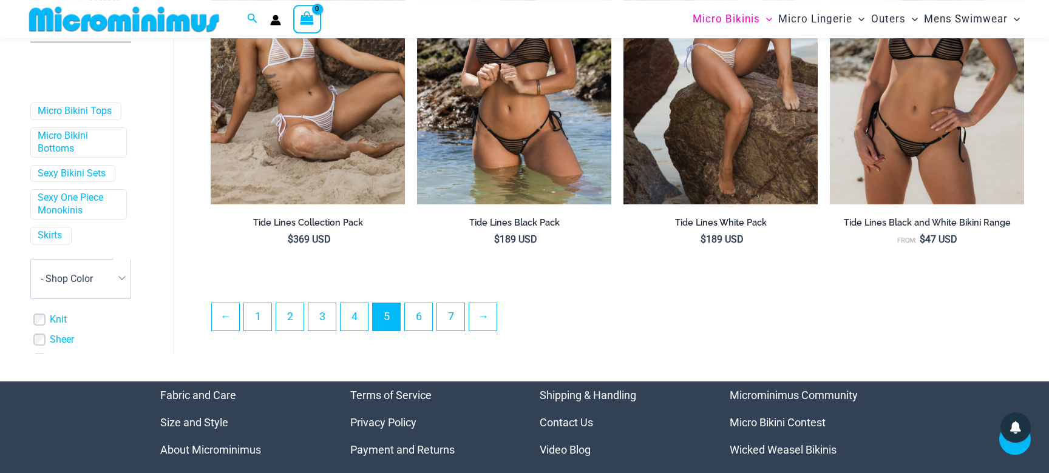
scroll to position [3094, 0]
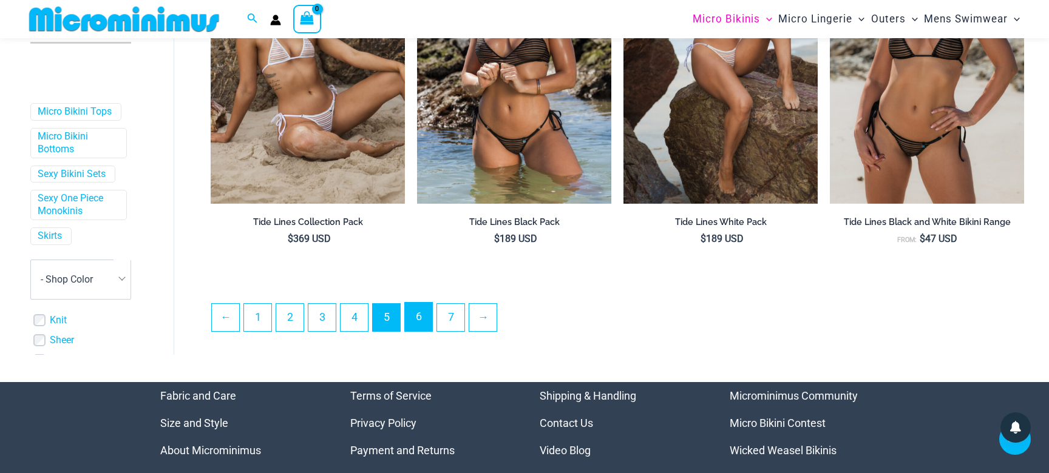
click at [427, 326] on link "6" at bounding box center [418, 317] width 27 height 29
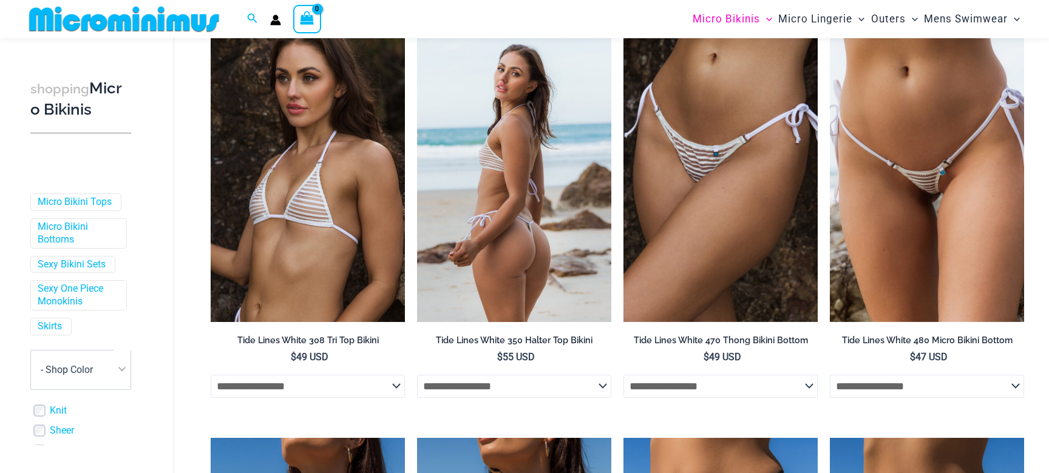
scroll to position [86, 0]
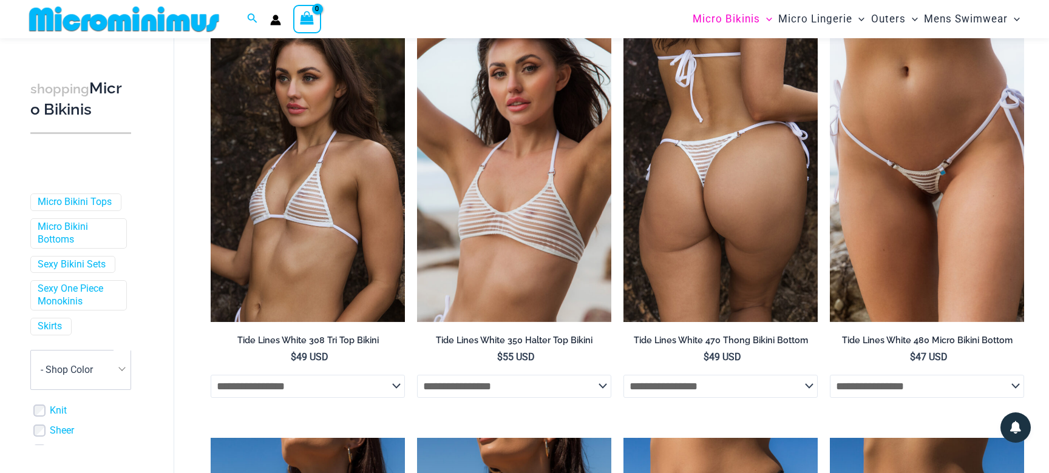
click at [623, 375] on select "**********" at bounding box center [720, 386] width 194 height 23
click at [743, 390] on select "**********" at bounding box center [720, 386] width 194 height 23
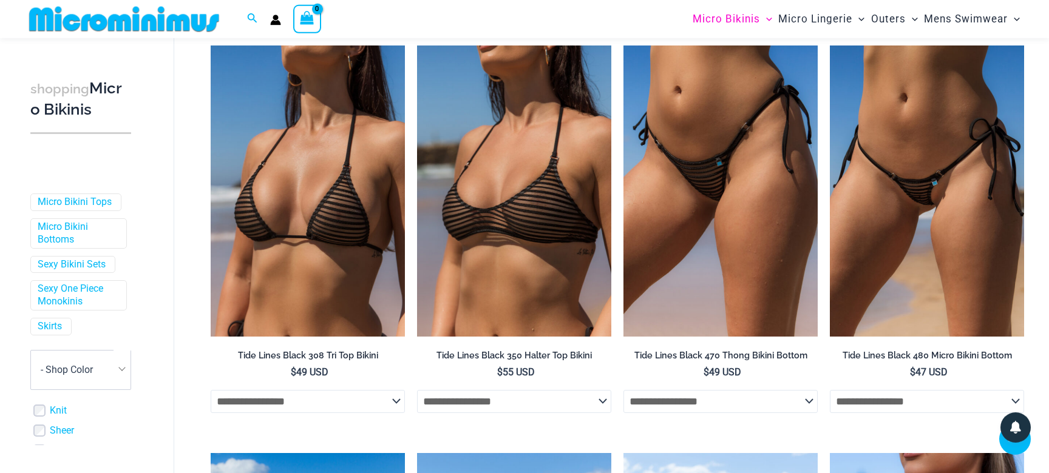
scroll to position [523, 0]
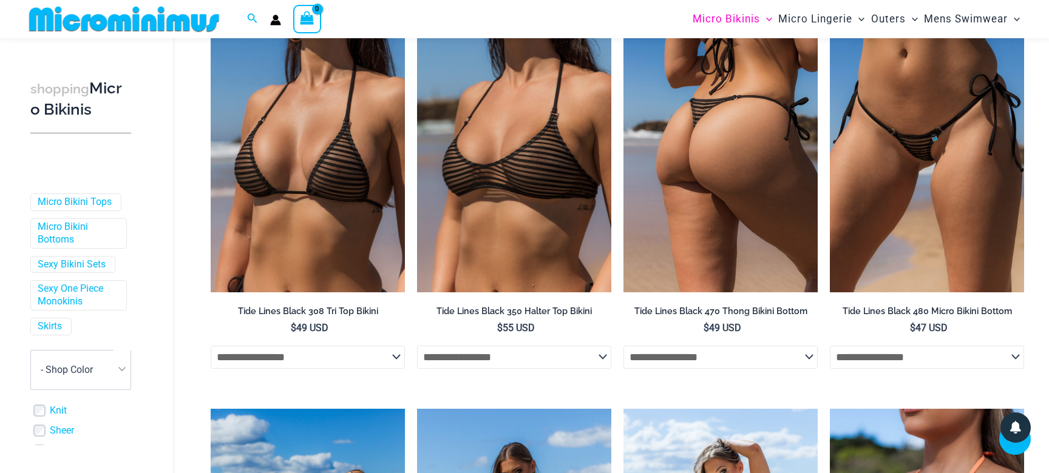
click at [623, 346] on select "**********" at bounding box center [720, 357] width 194 height 23
click at [729, 361] on select "**********" at bounding box center [720, 357] width 194 height 23
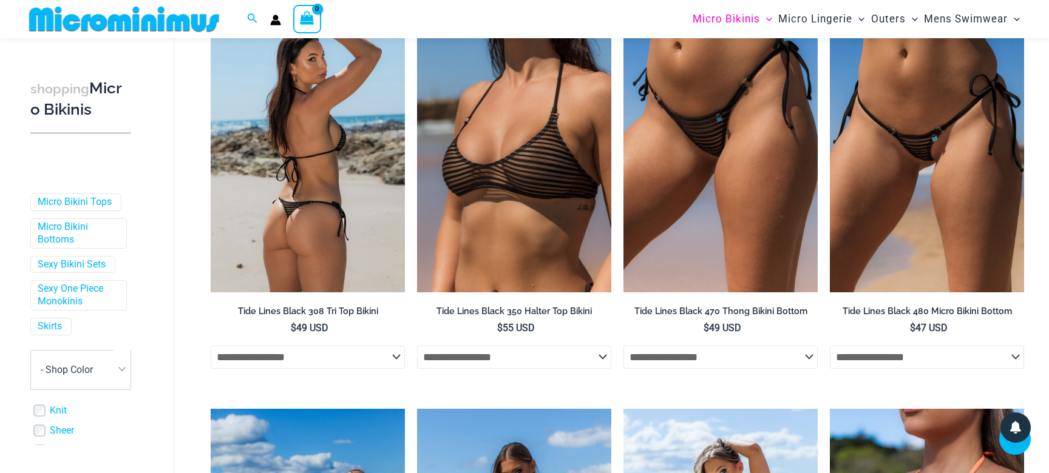
click at [211, 346] on select "**********" at bounding box center [308, 357] width 194 height 23
click at [313, 363] on select "**********" at bounding box center [308, 357] width 194 height 23
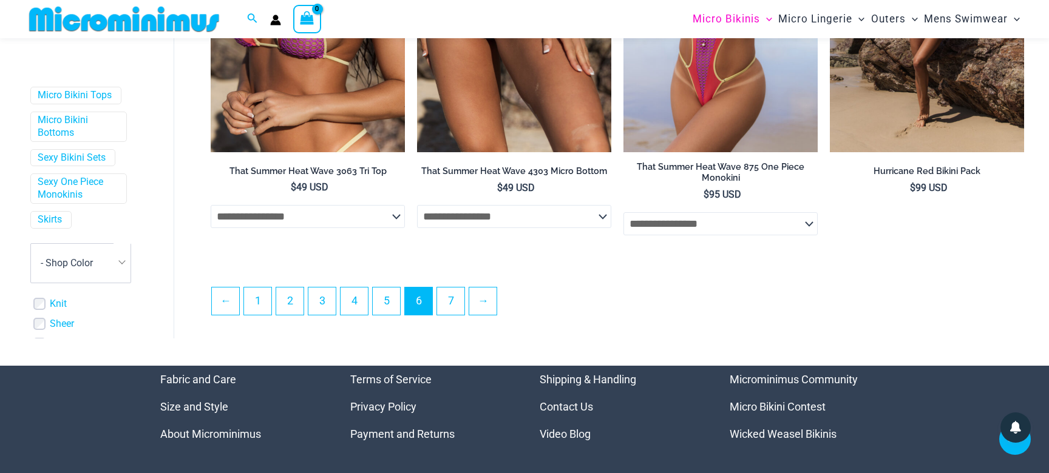
scroll to position [3188, 0]
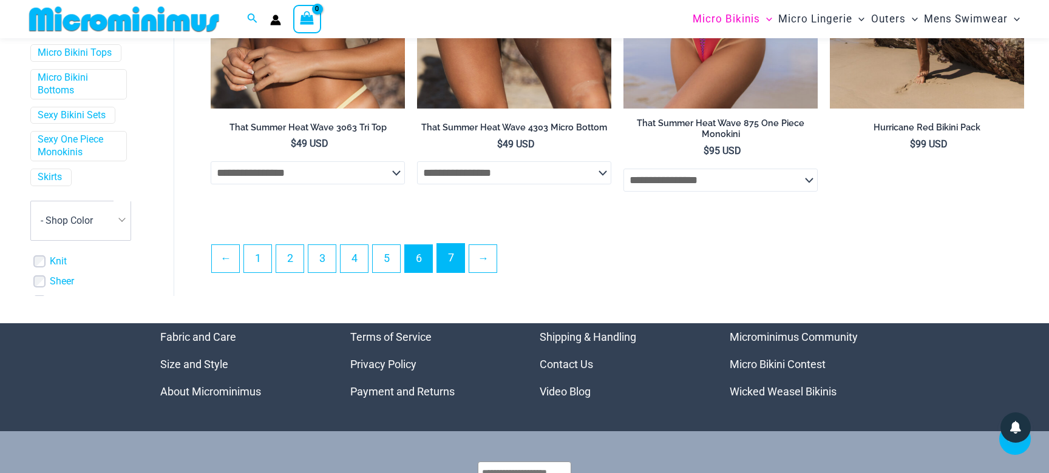
click at [452, 272] on link "7" at bounding box center [450, 258] width 27 height 29
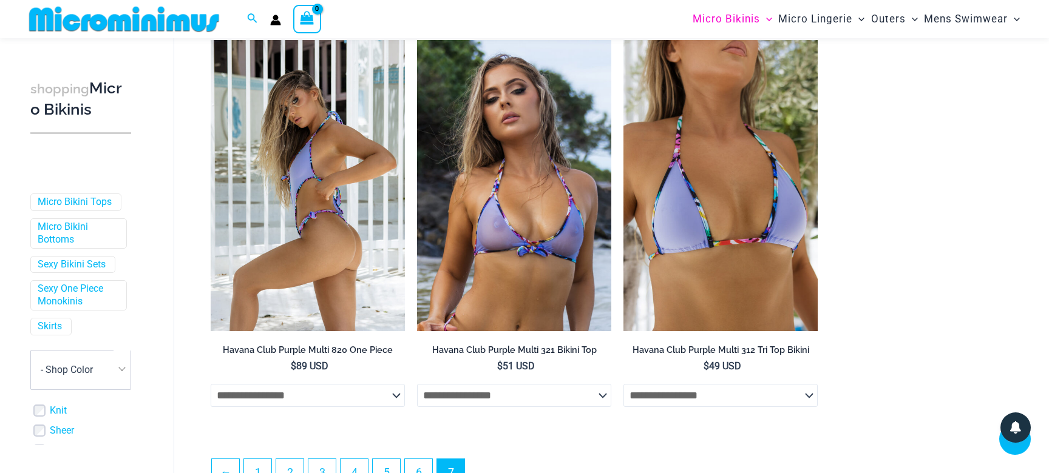
scroll to position [2158, 0]
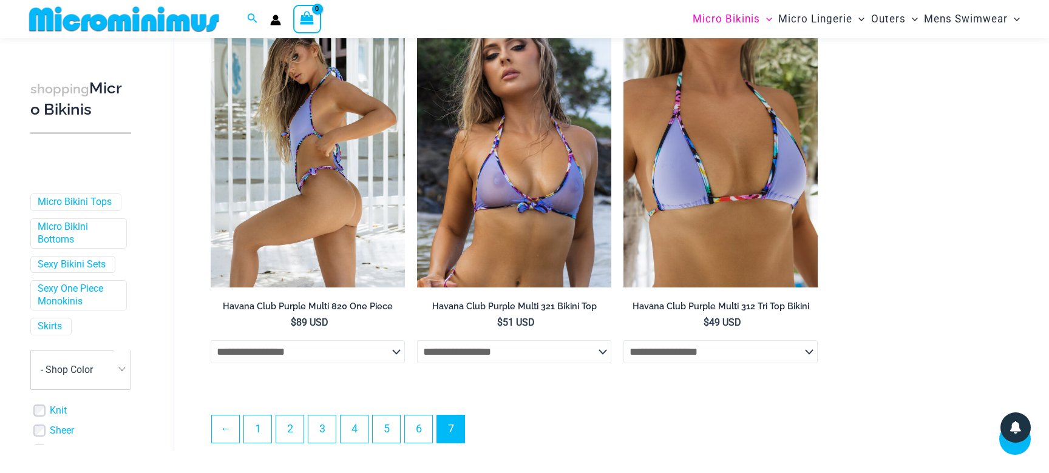
click at [211, 341] on select "**********" at bounding box center [308, 352] width 194 height 23
click at [322, 362] on select "**********" at bounding box center [308, 352] width 194 height 23
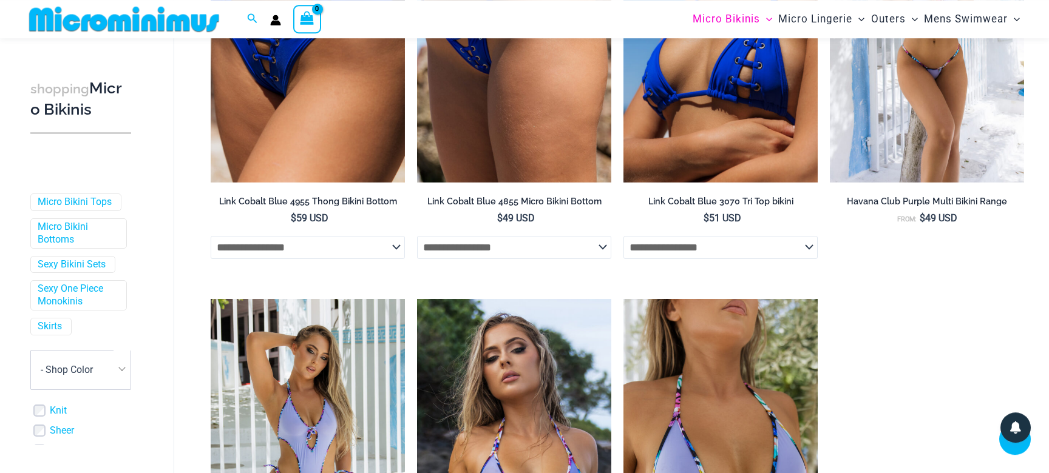
scroll to position [1808, 0]
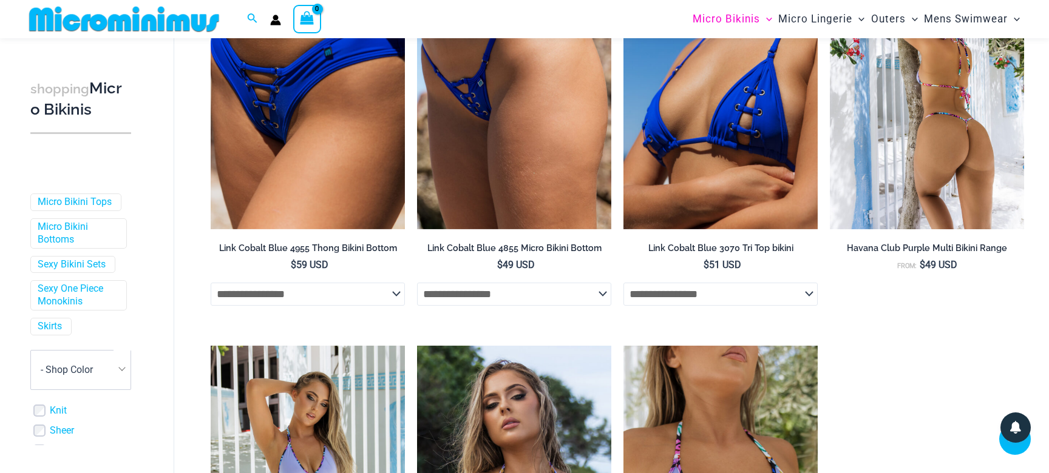
click at [938, 253] on h2 "Havana Club Purple Multi Bikini Range" at bounding box center [927, 249] width 194 height 12
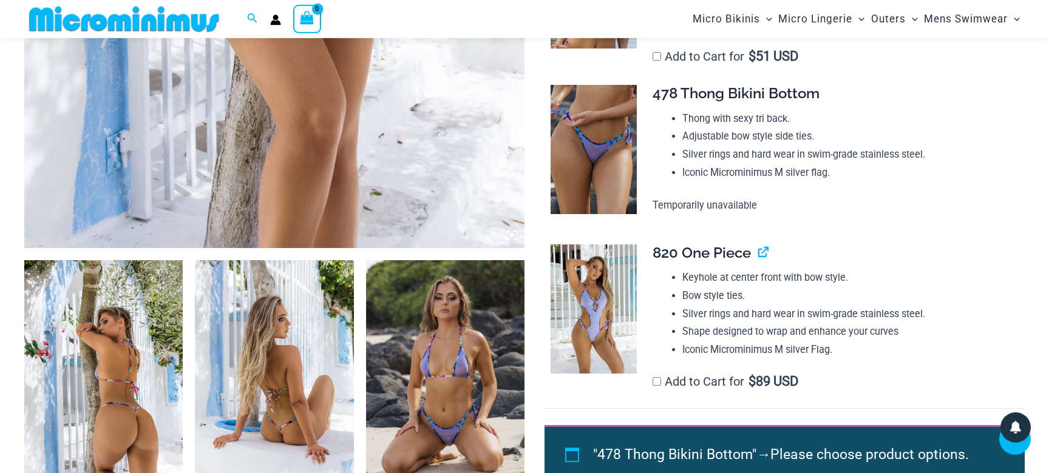
scroll to position [627, 0]
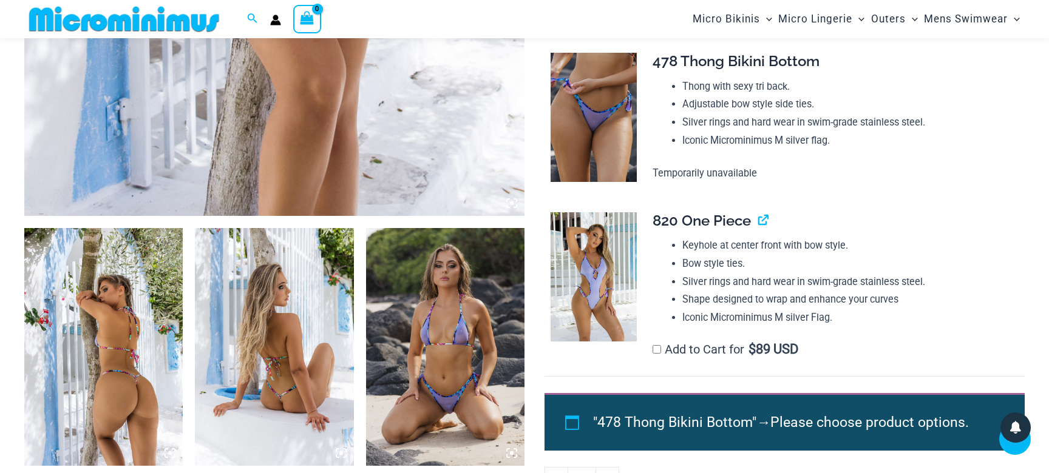
click at [453, 334] on img at bounding box center [445, 347] width 158 height 238
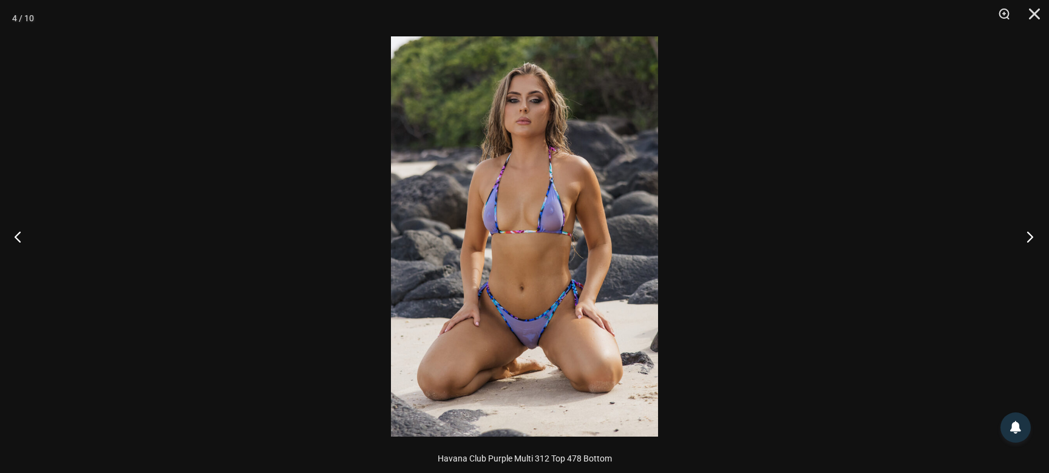
click at [1026, 235] on button "Next" at bounding box center [1026, 236] width 46 height 61
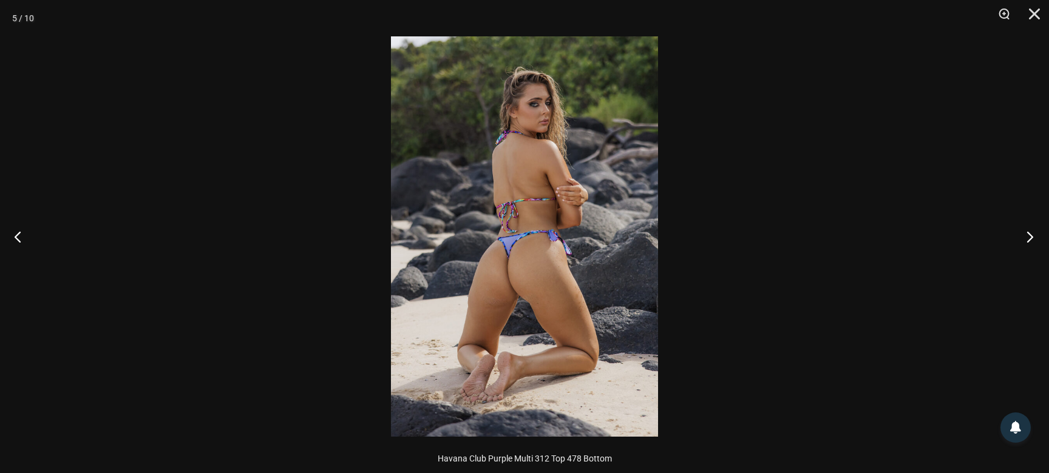
click at [1026, 235] on button "Next" at bounding box center [1026, 236] width 46 height 61
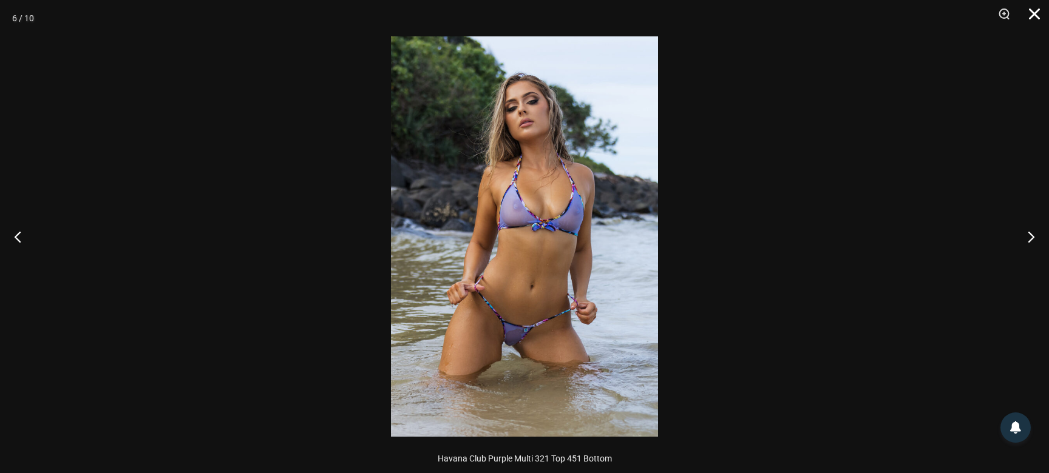
click at [1035, 13] on button "Close" at bounding box center [1030, 18] width 30 height 36
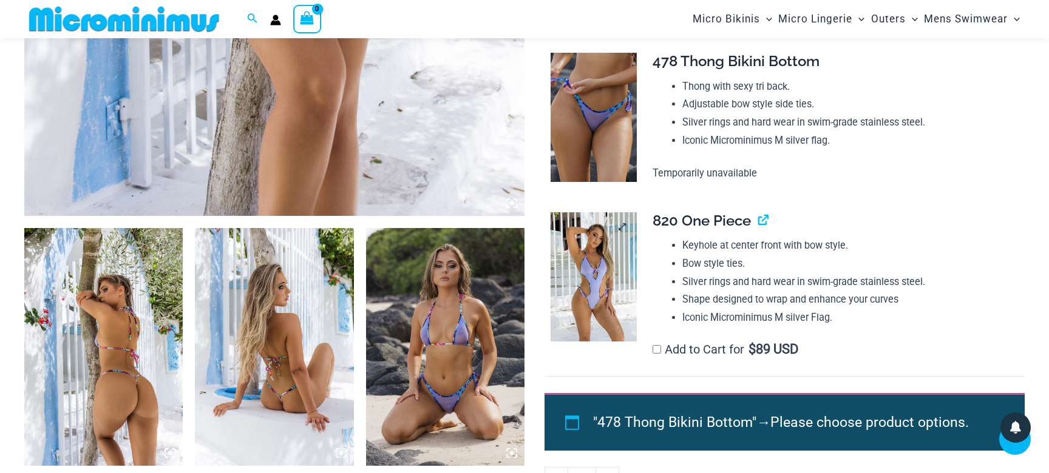
click at [601, 269] on img at bounding box center [594, 276] width 86 height 129
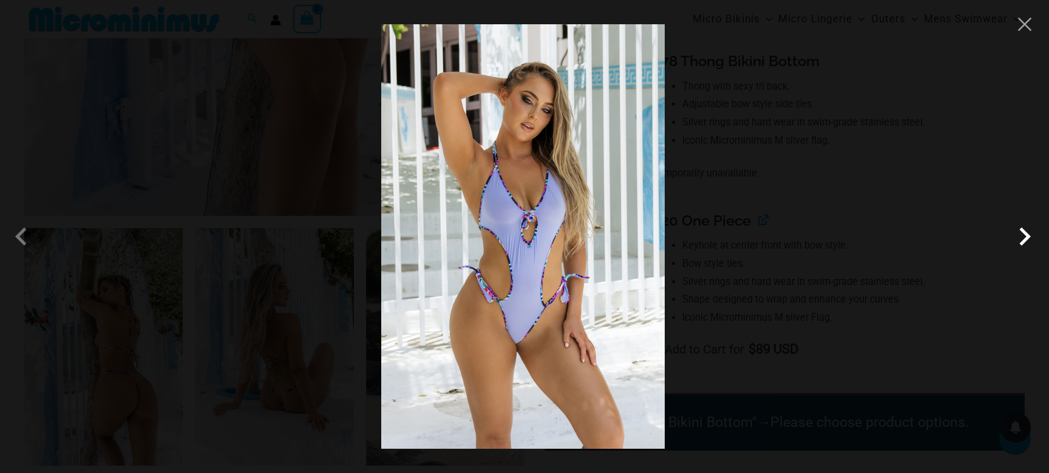
click at [1023, 238] on span at bounding box center [1024, 237] width 36 height 36
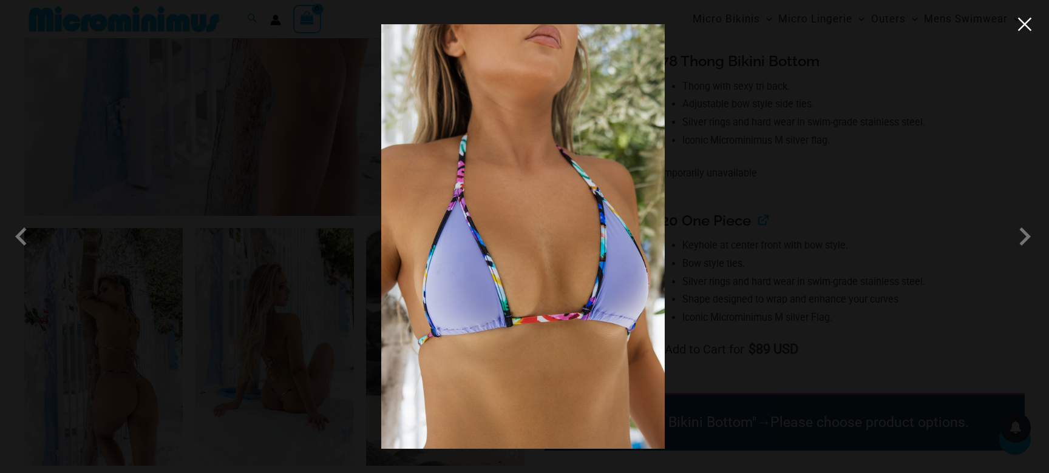
click at [1025, 23] on button "Close" at bounding box center [1024, 24] width 18 height 18
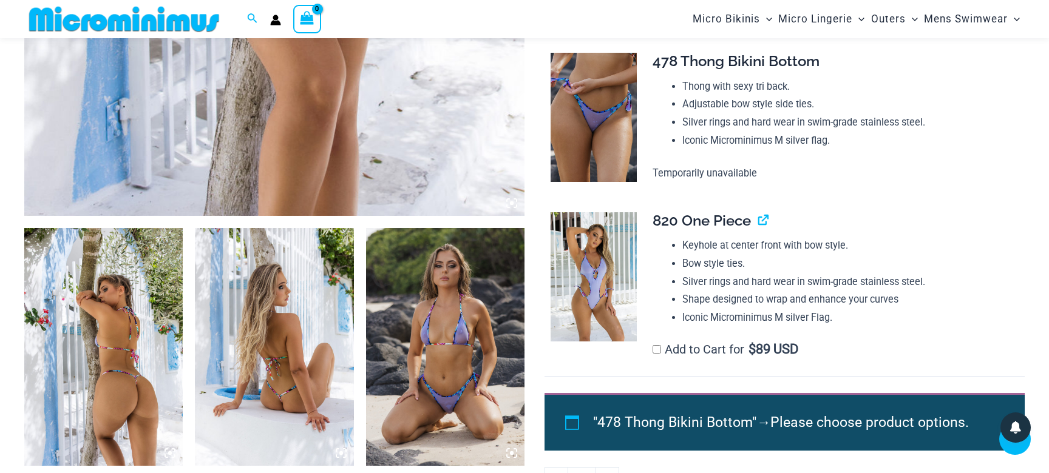
click at [721, 357] on label "Add to Cart for $ 89 USD" at bounding box center [725, 349] width 146 height 15
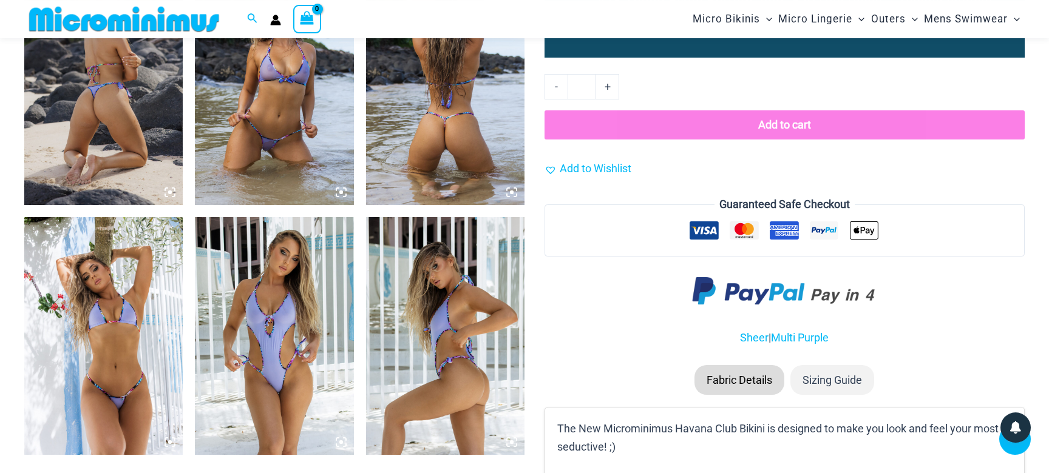
scroll to position [1151, 0]
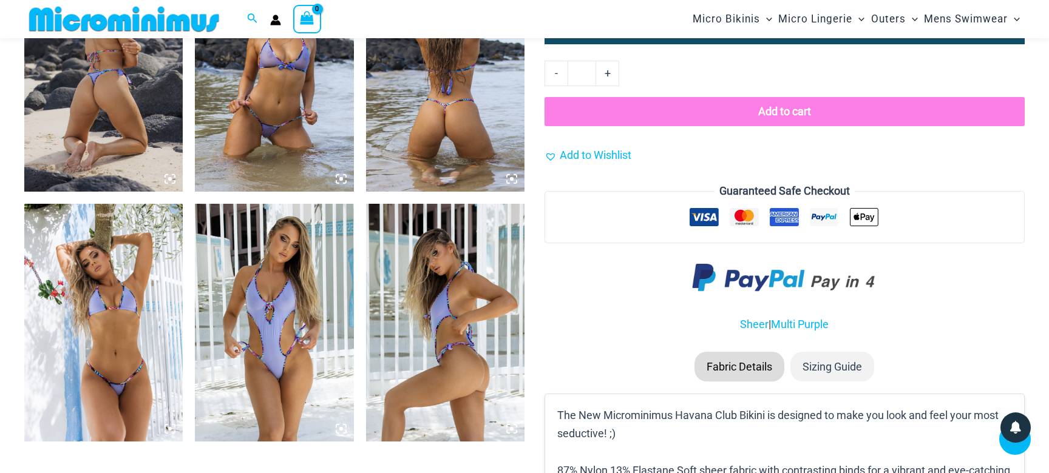
click at [447, 296] on img at bounding box center [445, 323] width 158 height 238
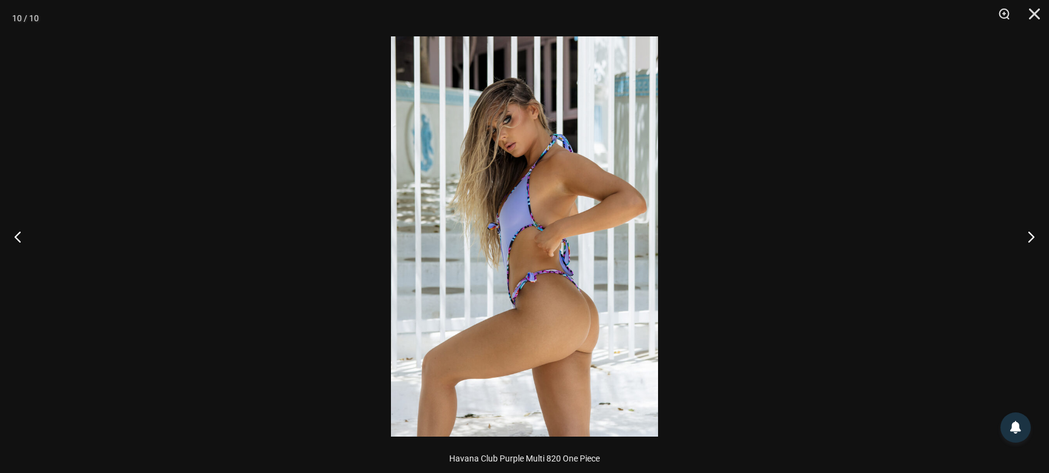
click at [505, 238] on img at bounding box center [524, 236] width 267 height 401
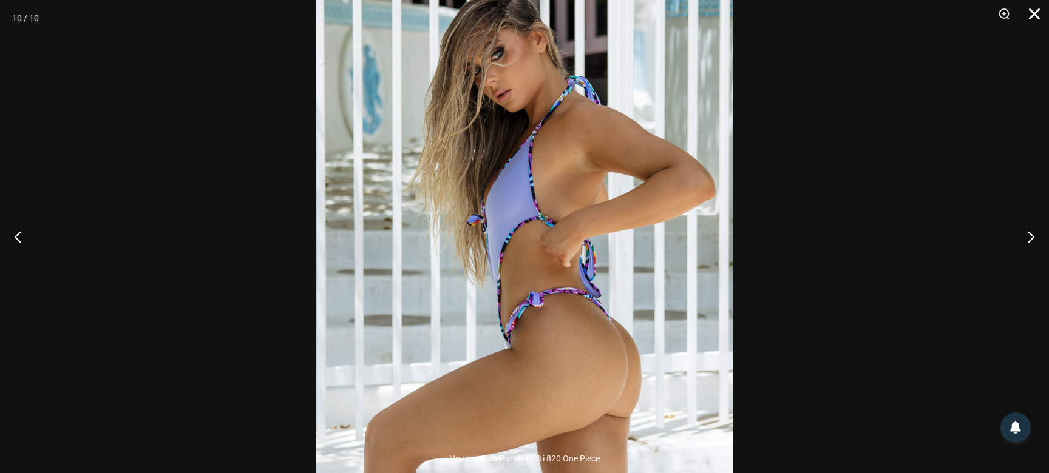
click at [1032, 14] on button "Close" at bounding box center [1030, 18] width 30 height 36
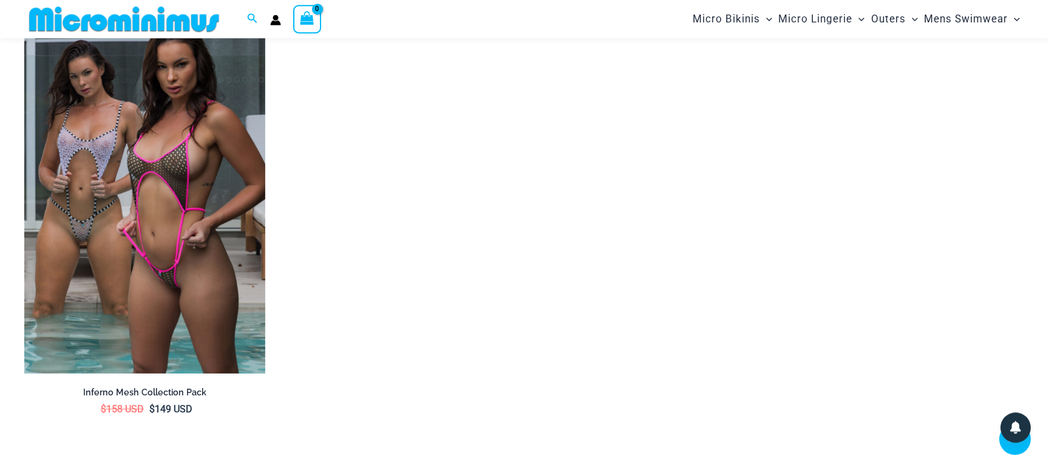
scroll to position [6889, 0]
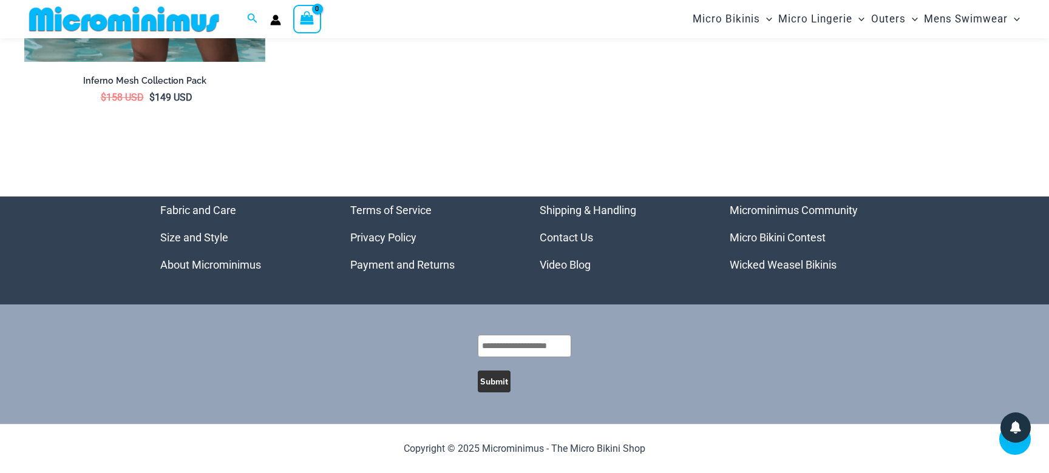
click at [226, 209] on link "Fabric and Care" at bounding box center [198, 210] width 76 height 13
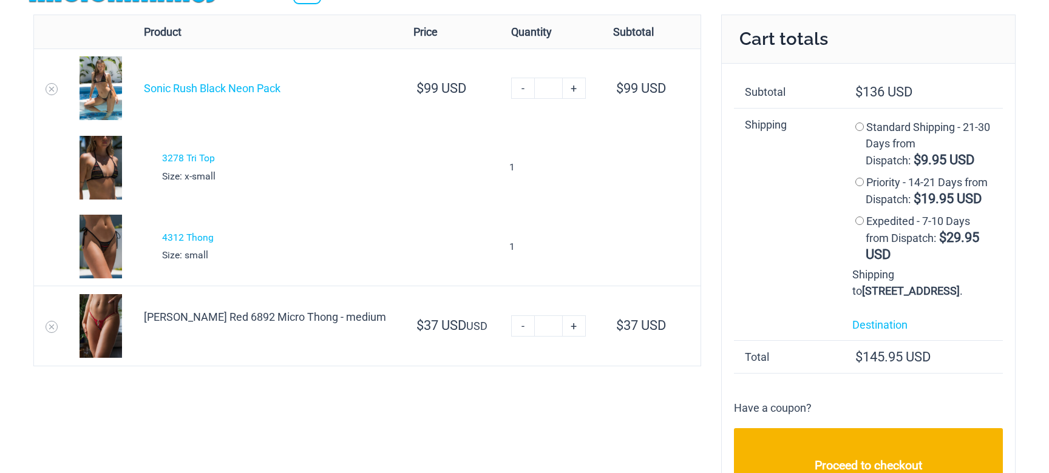
scroll to position [16, 0]
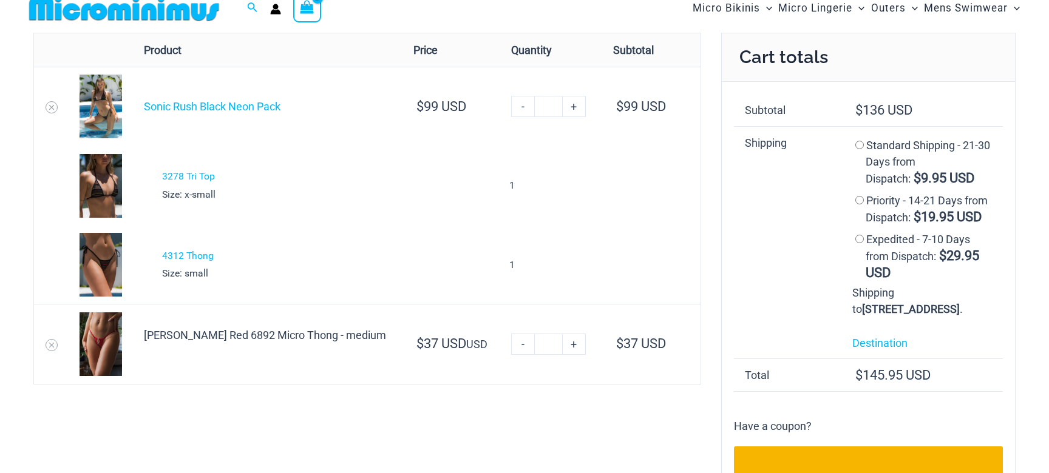
click at [571, 344] on link "+" at bounding box center [574, 344] width 23 height 21
type input "*"
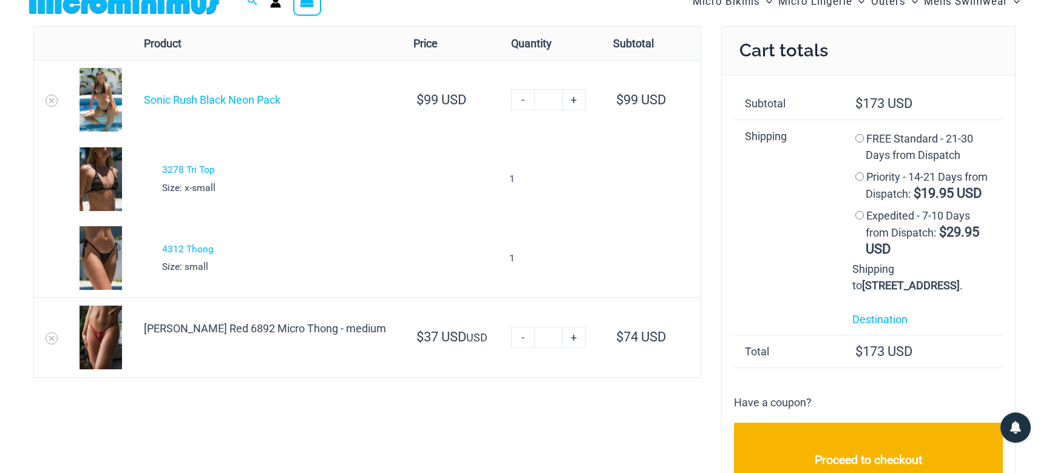
scroll to position [0, 0]
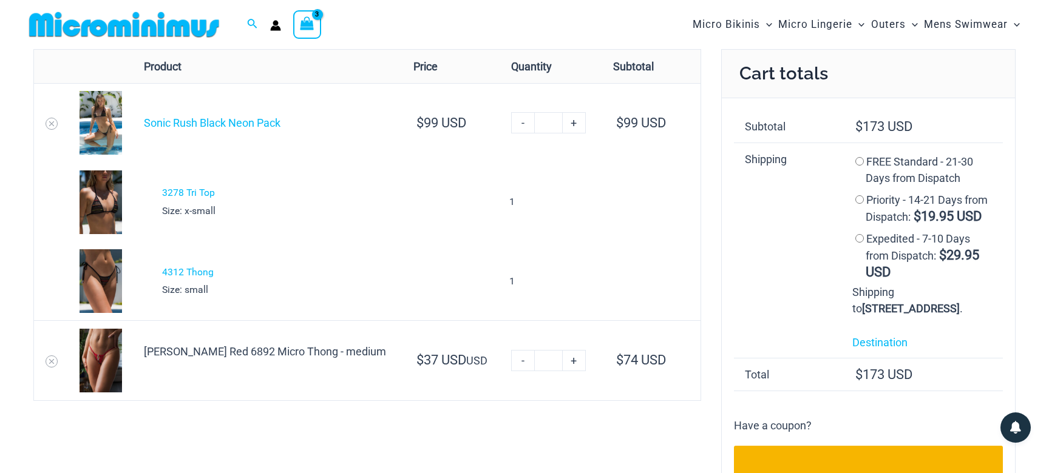
click at [521, 359] on link "-" at bounding box center [522, 360] width 23 height 21
type input "*"
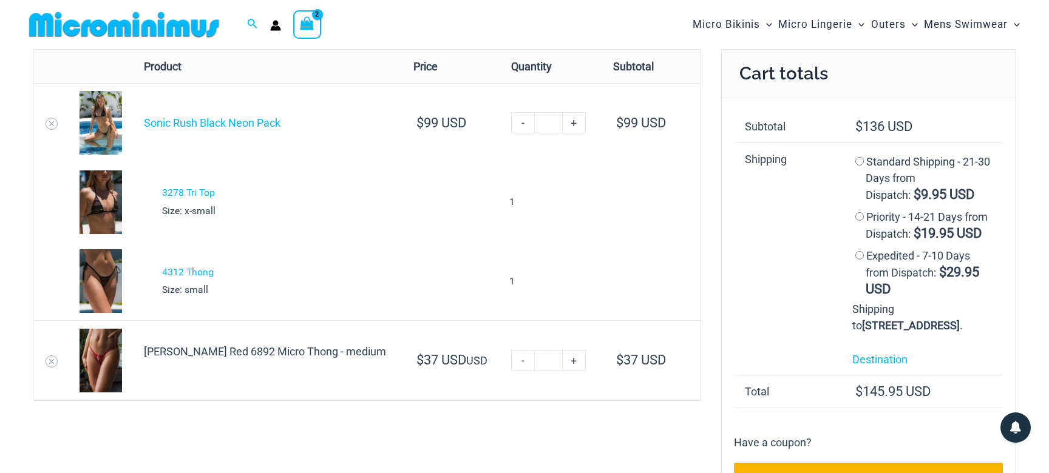
click at [520, 362] on link "-" at bounding box center [522, 360] width 23 height 21
type input "*"
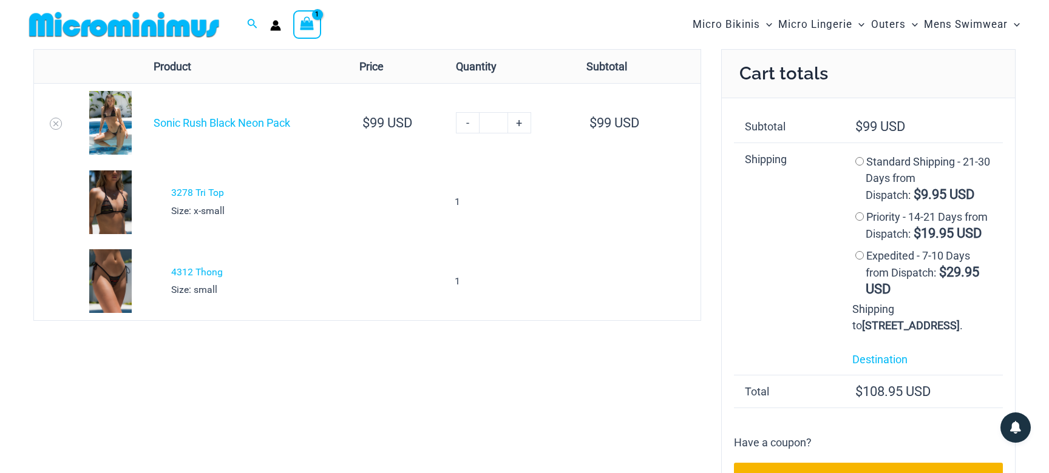
click at [467, 122] on link "-" at bounding box center [467, 122] width 23 height 21
type input "*"
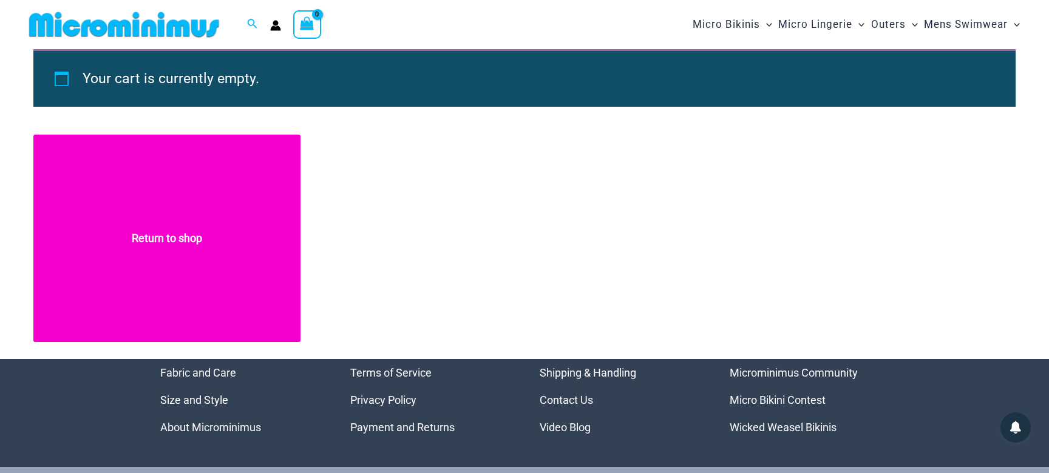
click at [166, 239] on link "Return to shop" at bounding box center [166, 239] width 267 height 208
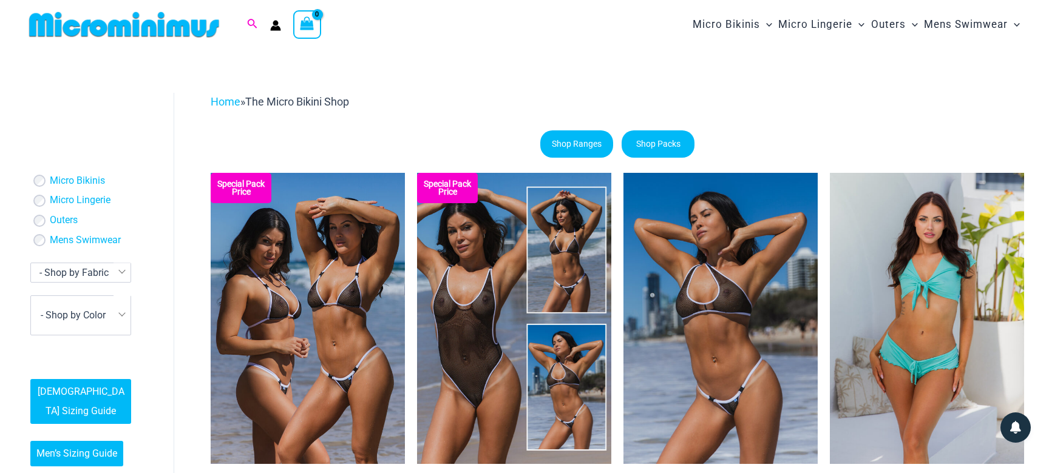
click at [253, 22] on icon "Search icon link" at bounding box center [252, 24] width 10 height 11
click at [339, 27] on input "Search for: Search" at bounding box center [330, 25] width 143 height 36
type input "****"
click button "Search" at bounding box center [0, 0] width 0 height 0
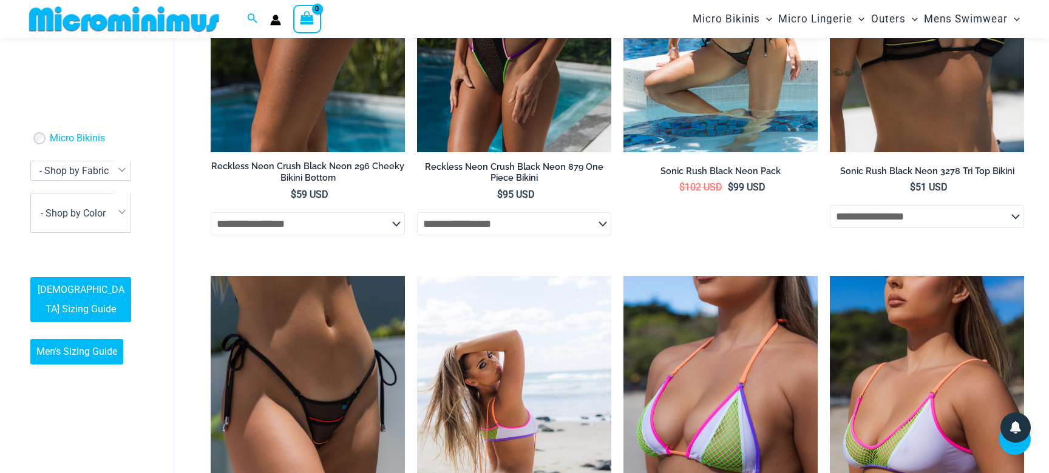
scroll to position [452, 0]
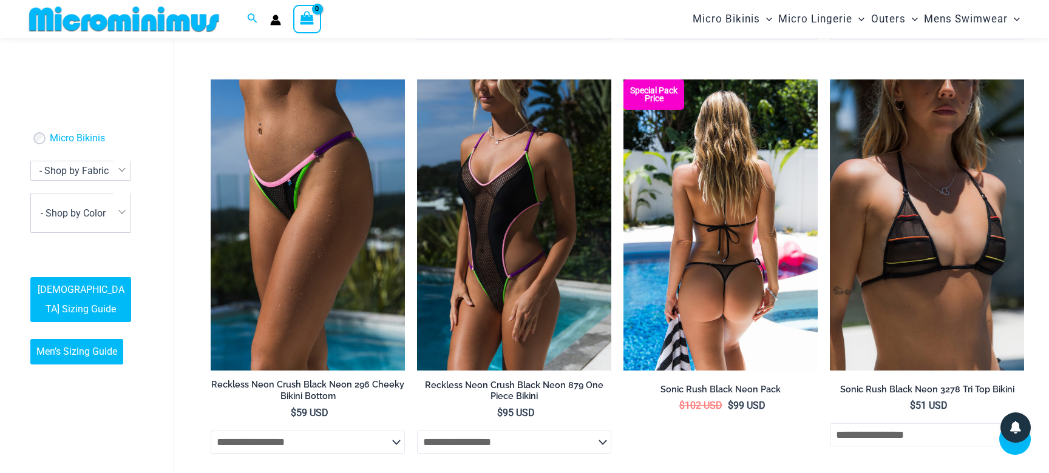
click at [724, 197] on img at bounding box center [720, 225] width 194 height 291
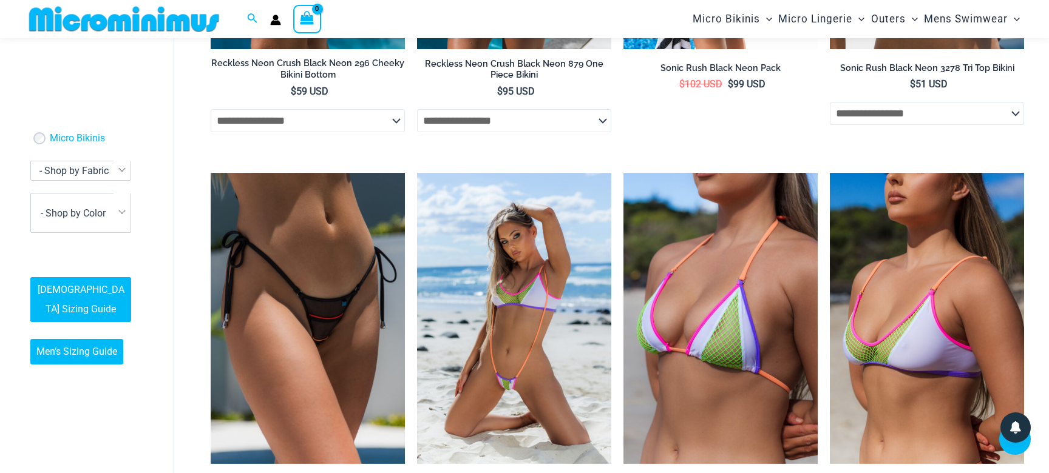
scroll to position [714, 0]
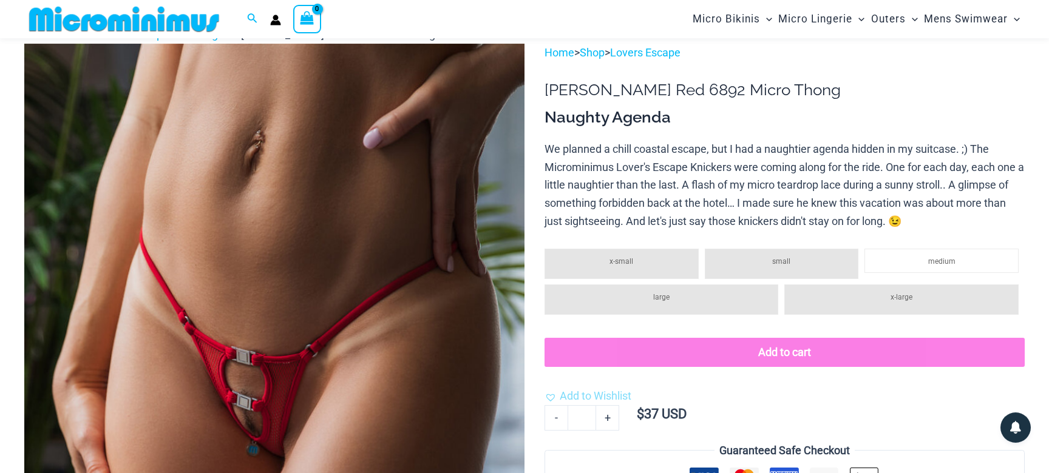
scroll to position [69, 0]
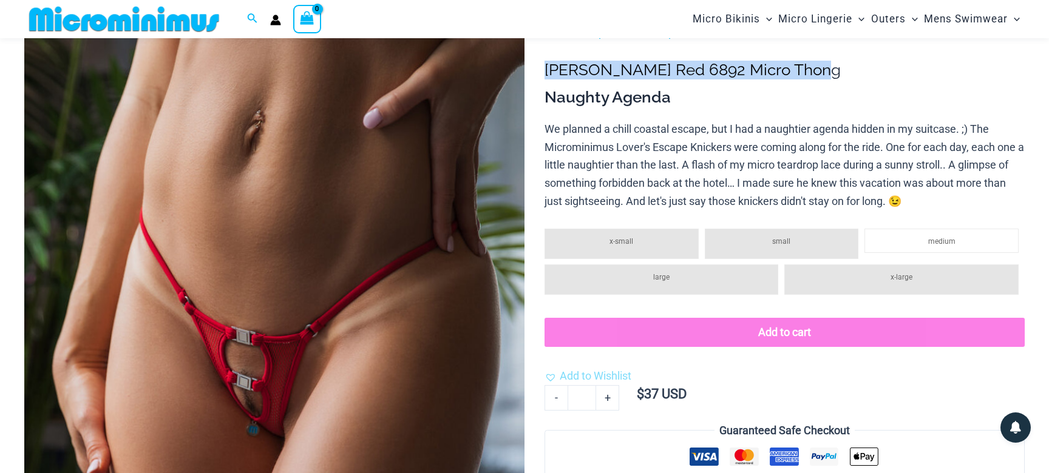
drag, startPoint x: 546, startPoint y: 69, endPoint x: 822, endPoint y: 70, distance: 276.2
click at [822, 70] on h1 "[PERSON_NAME] Red 6892 Micro Thong" at bounding box center [784, 70] width 480 height 19
copy h1 "[PERSON_NAME] Red 6892 Micro Thong"
click at [771, 71] on h1 "[PERSON_NAME] Red 6892 Micro Thong" at bounding box center [784, 70] width 480 height 19
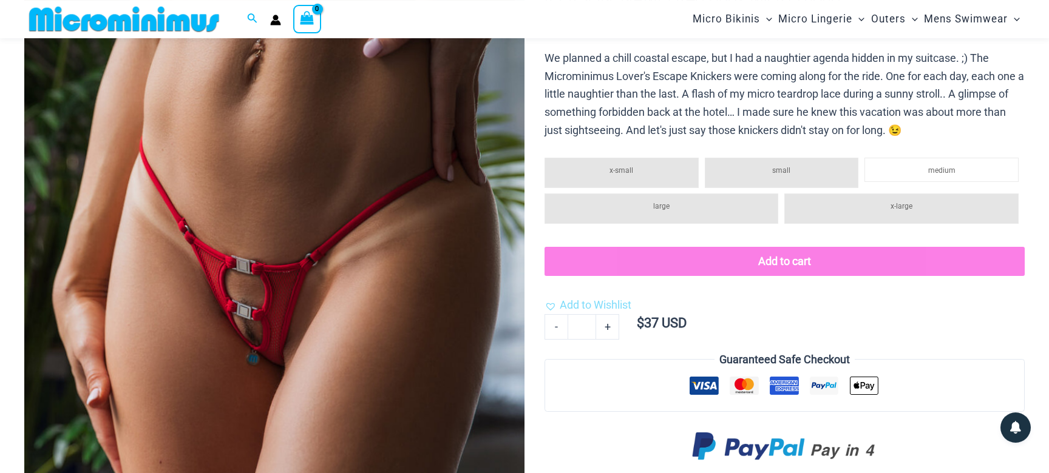
scroll to position [157, 0]
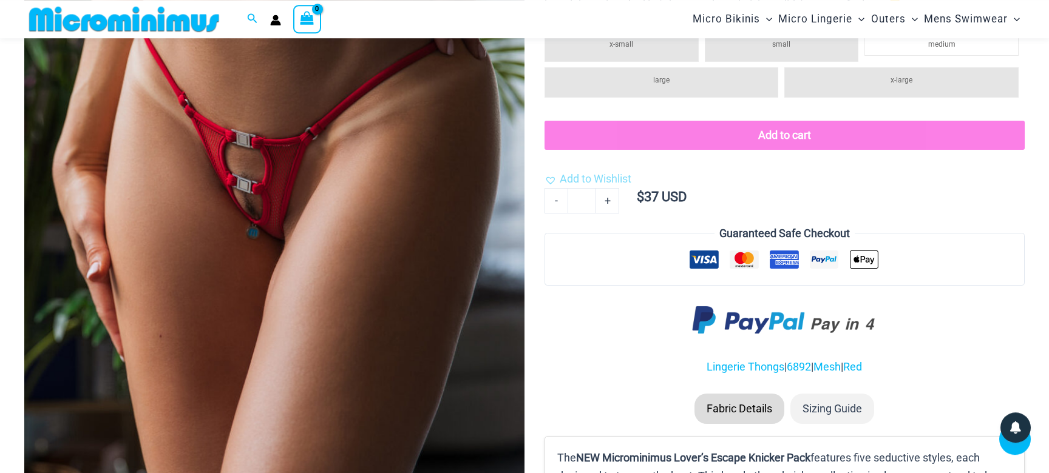
scroll to position [244, 0]
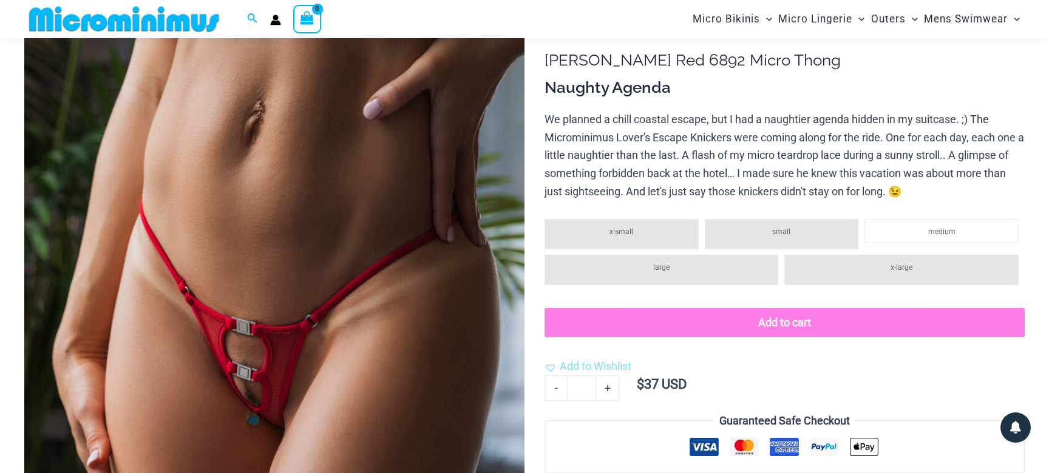
scroll to position [80, 0]
click at [693, 119] on p "We planned a chill coastal escape, but I had a naughtier agenda hidden in my su…" at bounding box center [784, 155] width 480 height 90
click at [626, 137] on p "We planned a chill coastal escape, but I had a naughtier agenda hidden in my su…" at bounding box center [784, 155] width 480 height 90
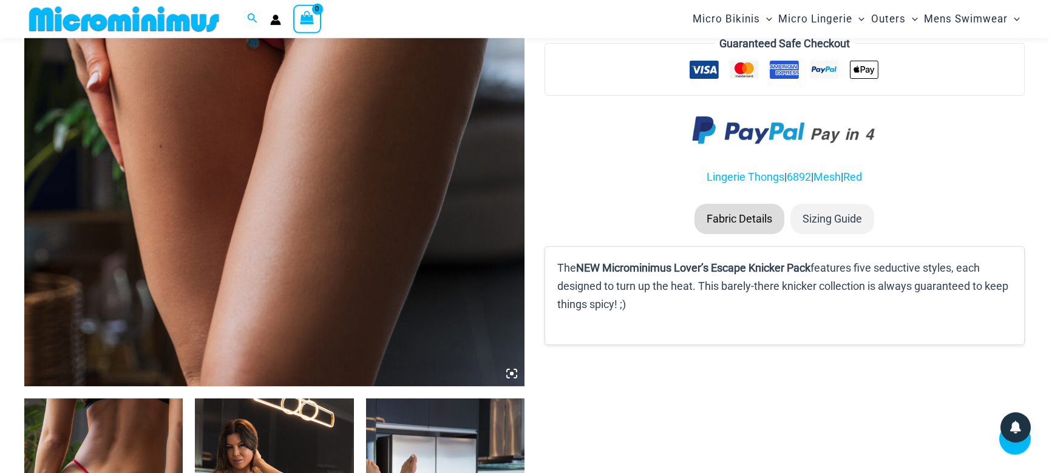
scroll to position [473, 0]
